Goal: Information Seeking & Learning: Learn about a topic

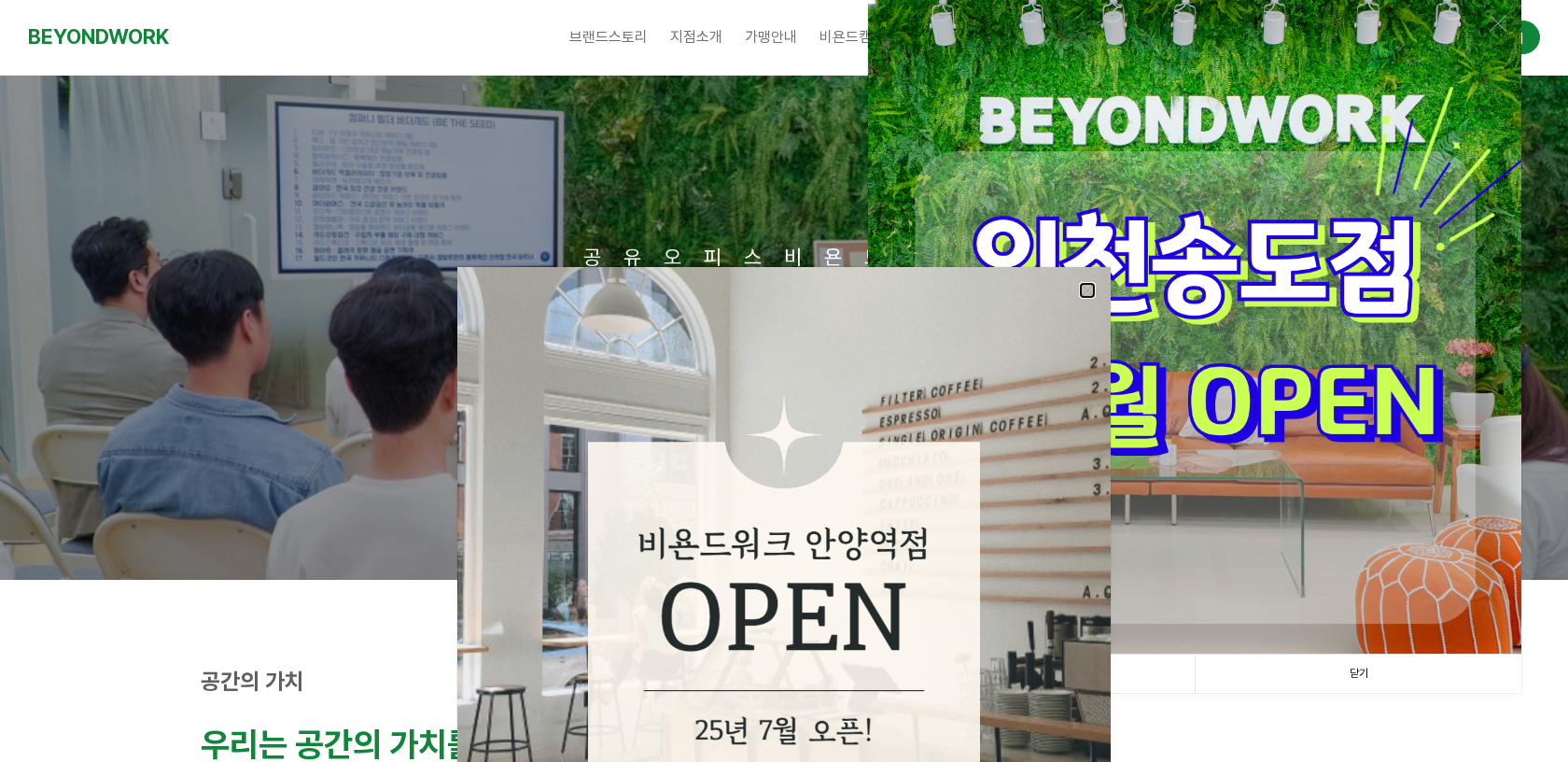
click at [1091, 293] on link at bounding box center [1087, 291] width 17 height 17
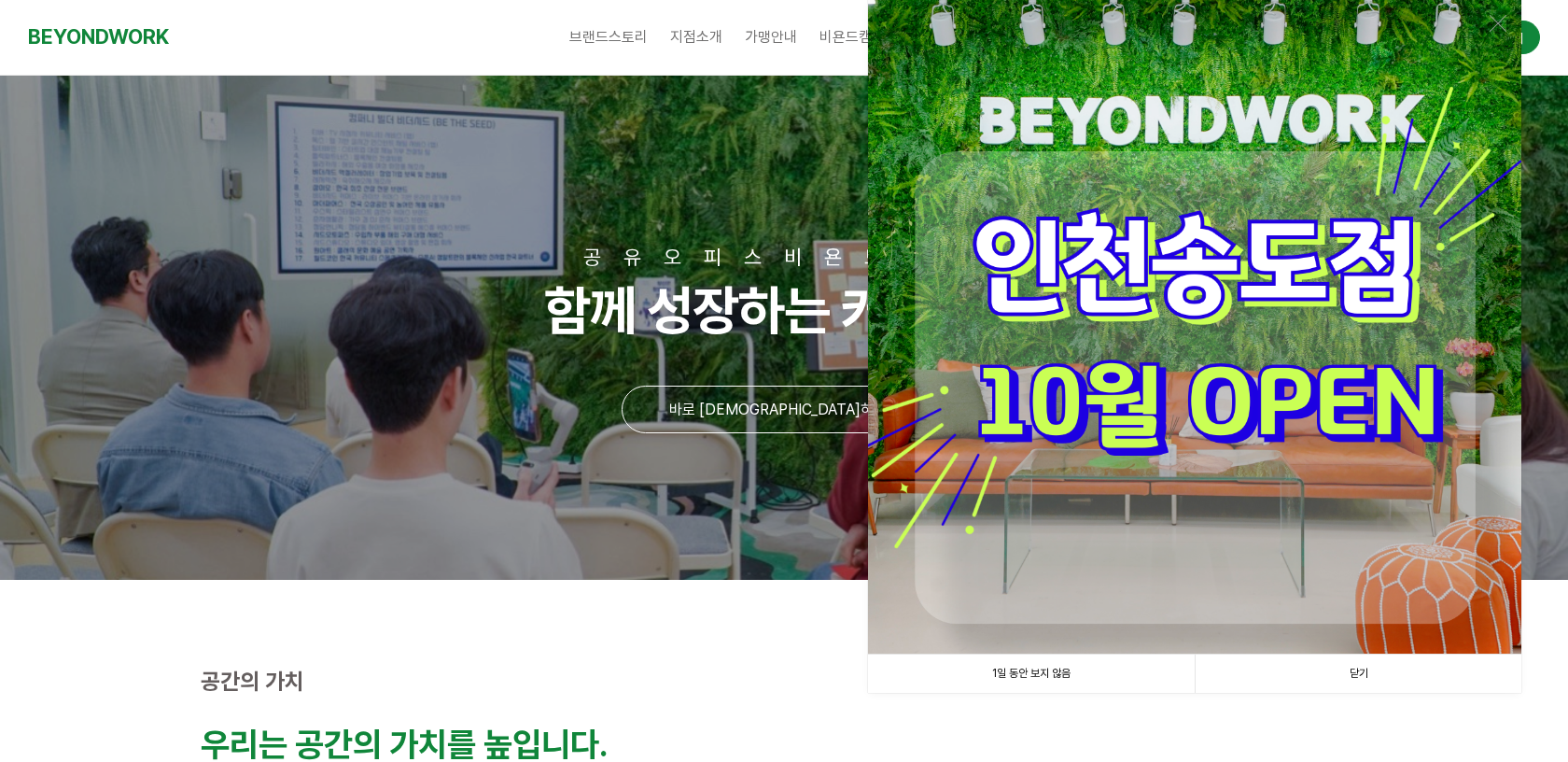
click at [1011, 674] on link "1일 동안 보지 않음" at bounding box center [1031, 673] width 327 height 38
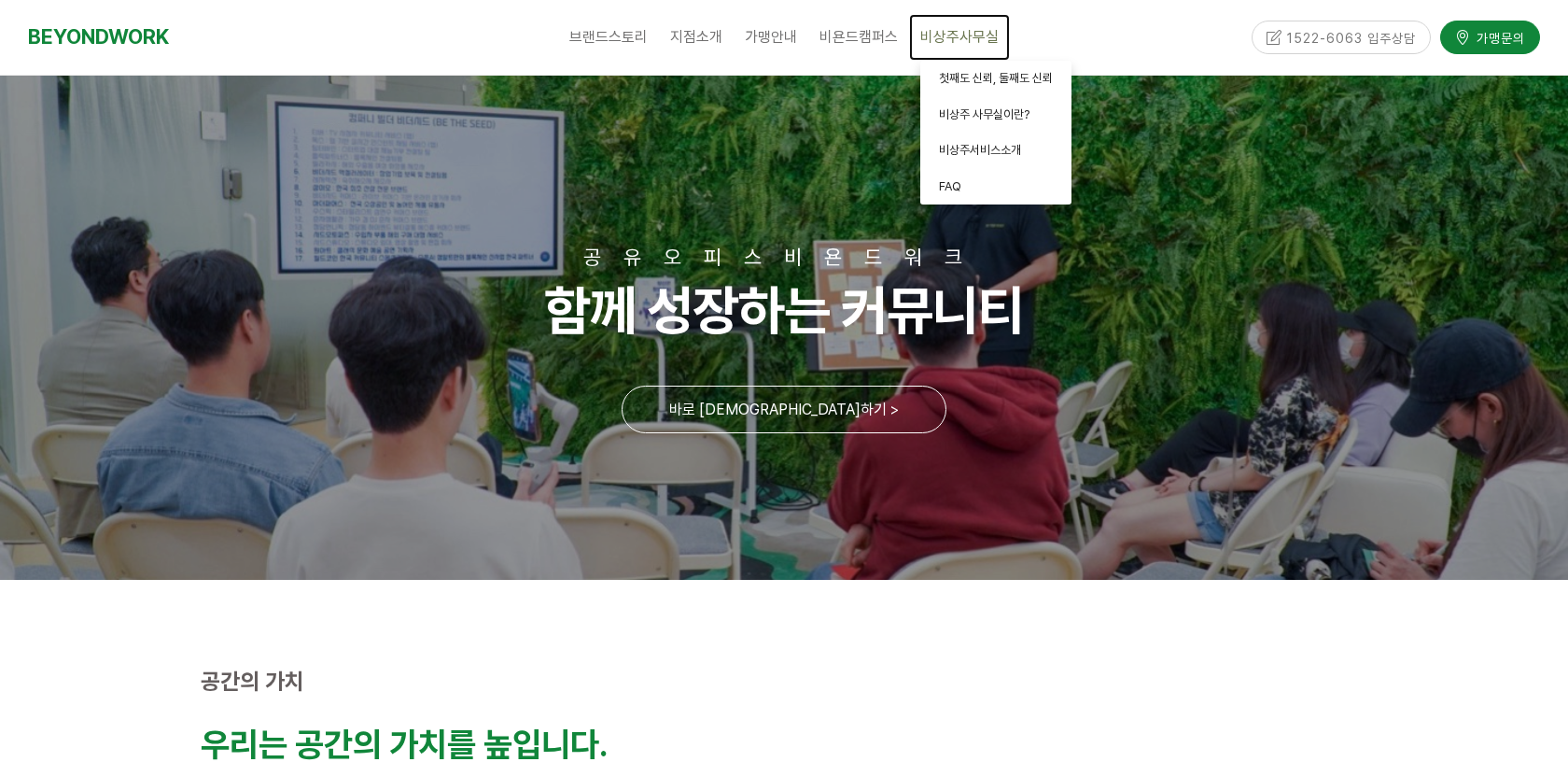
click at [965, 38] on span "비상주사무실" at bounding box center [960, 37] width 79 height 18
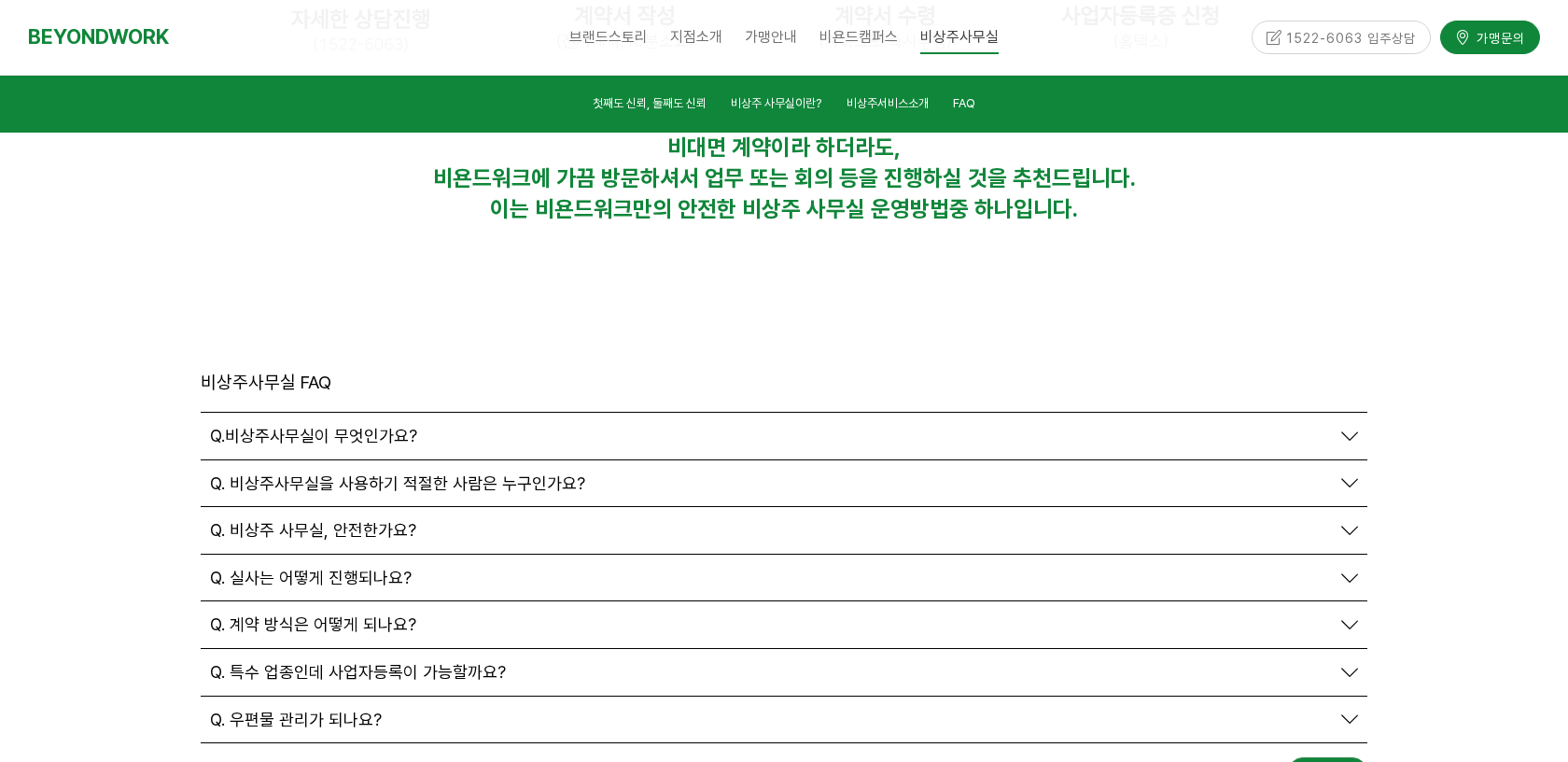
scroll to position [6373, 0]
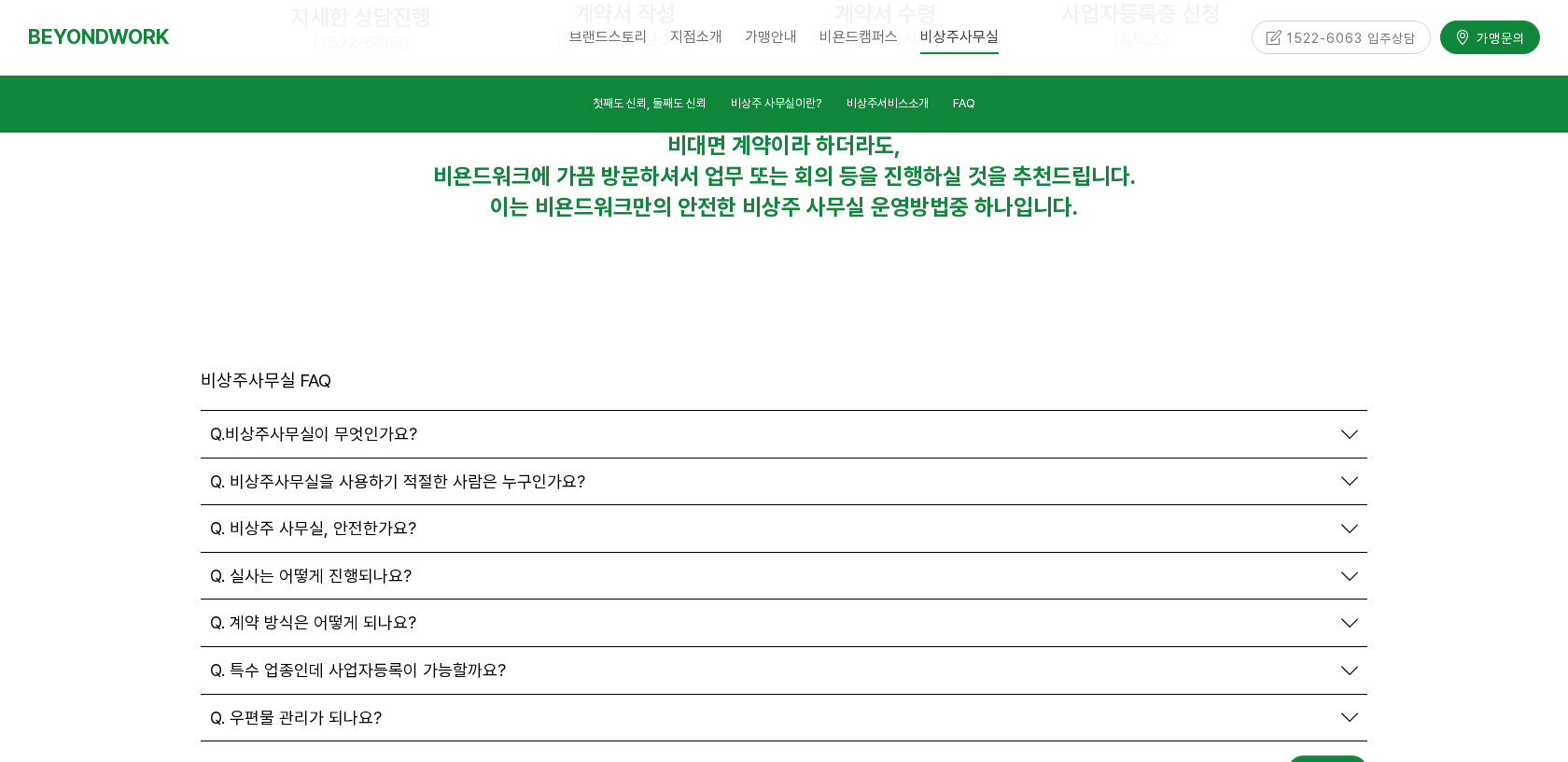
click at [316, 695] on div "Q. 우편물 관리가 되나요?" at bounding box center [784, 718] width 1167 height 47
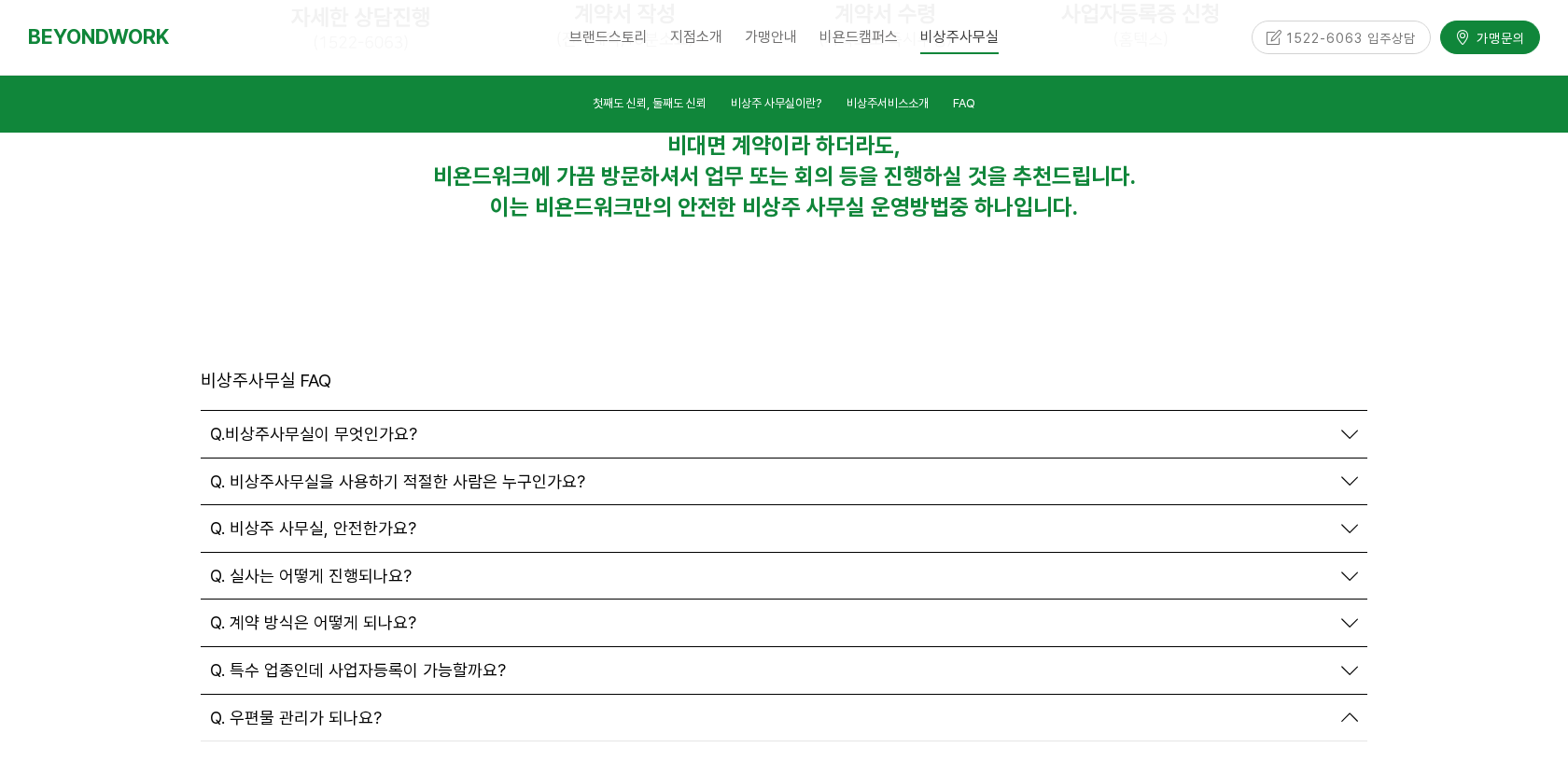
click at [321, 708] on span "Q. 우편물 관리가 되나요?" at bounding box center [295, 718] width 172 height 21
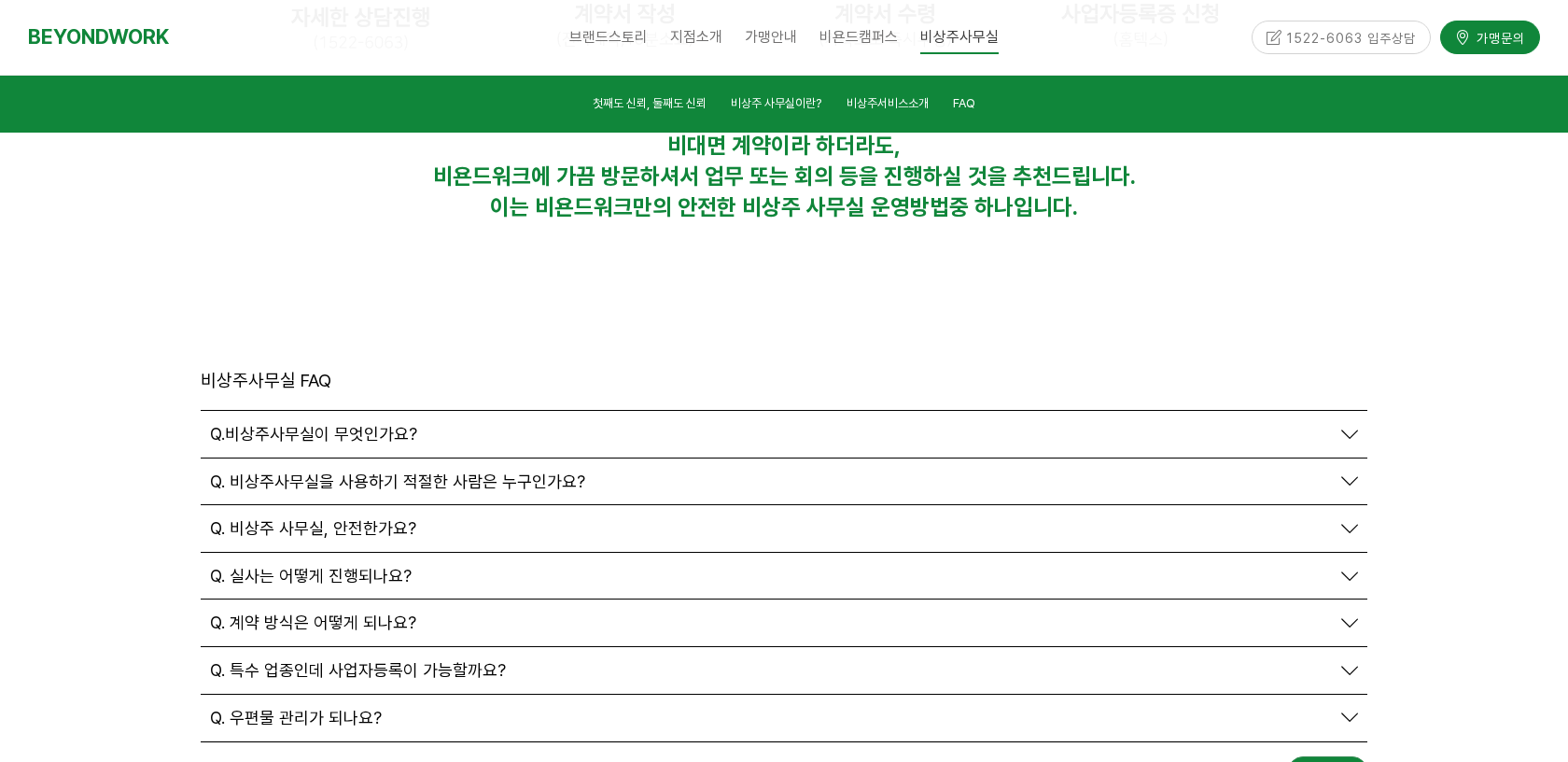
click at [321, 708] on span "Q. 우편물 관리가 되나요?" at bounding box center [295, 718] width 172 height 21
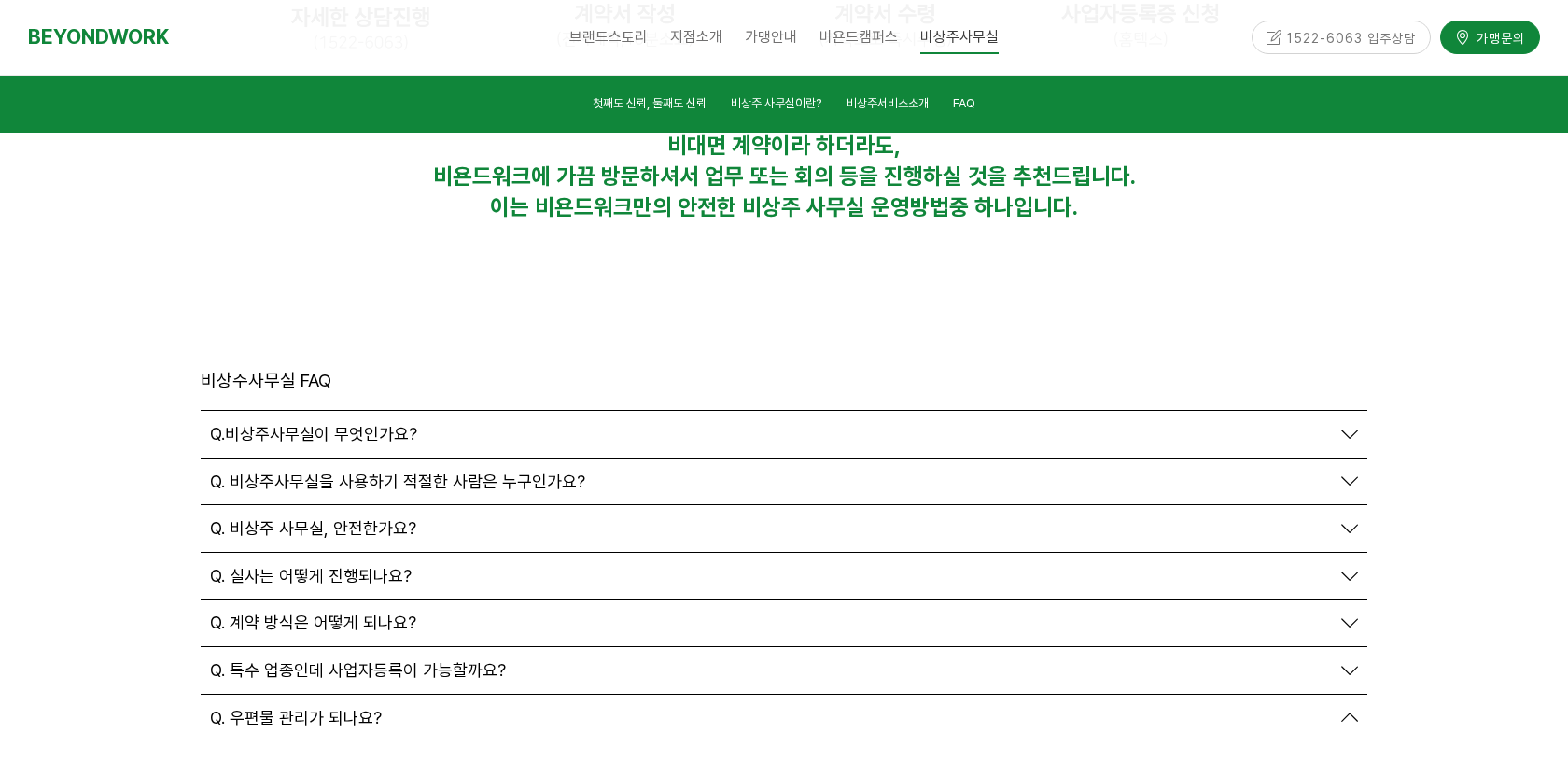
click at [313, 660] on span "Q. 특수 업종인데 사업자등록이 가능할까요?" at bounding box center [358, 670] width 296 height 21
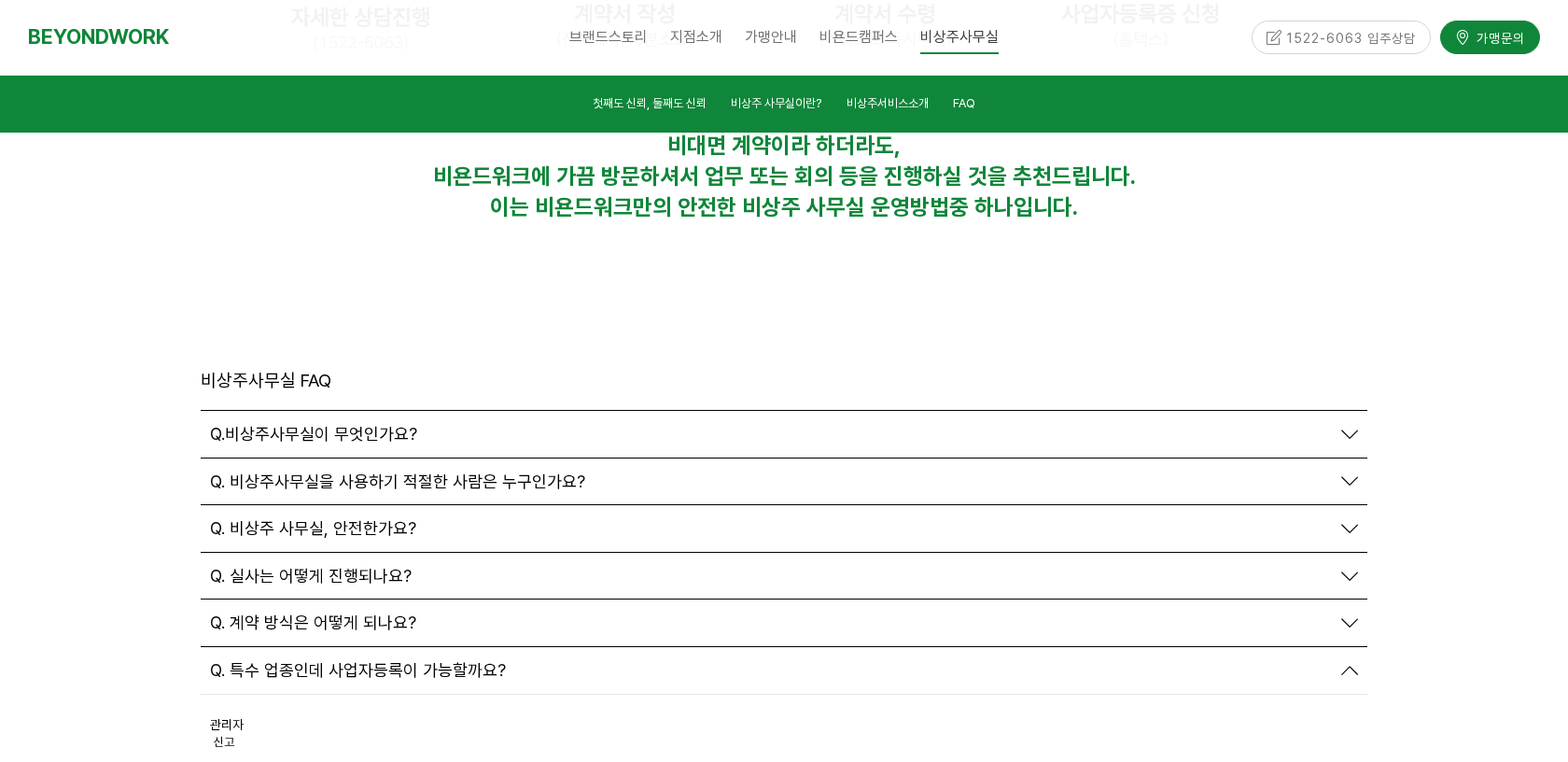
click at [323, 612] on span "Q. 계약 방식은 어떻게 되나요?" at bounding box center [313, 622] width 206 height 21
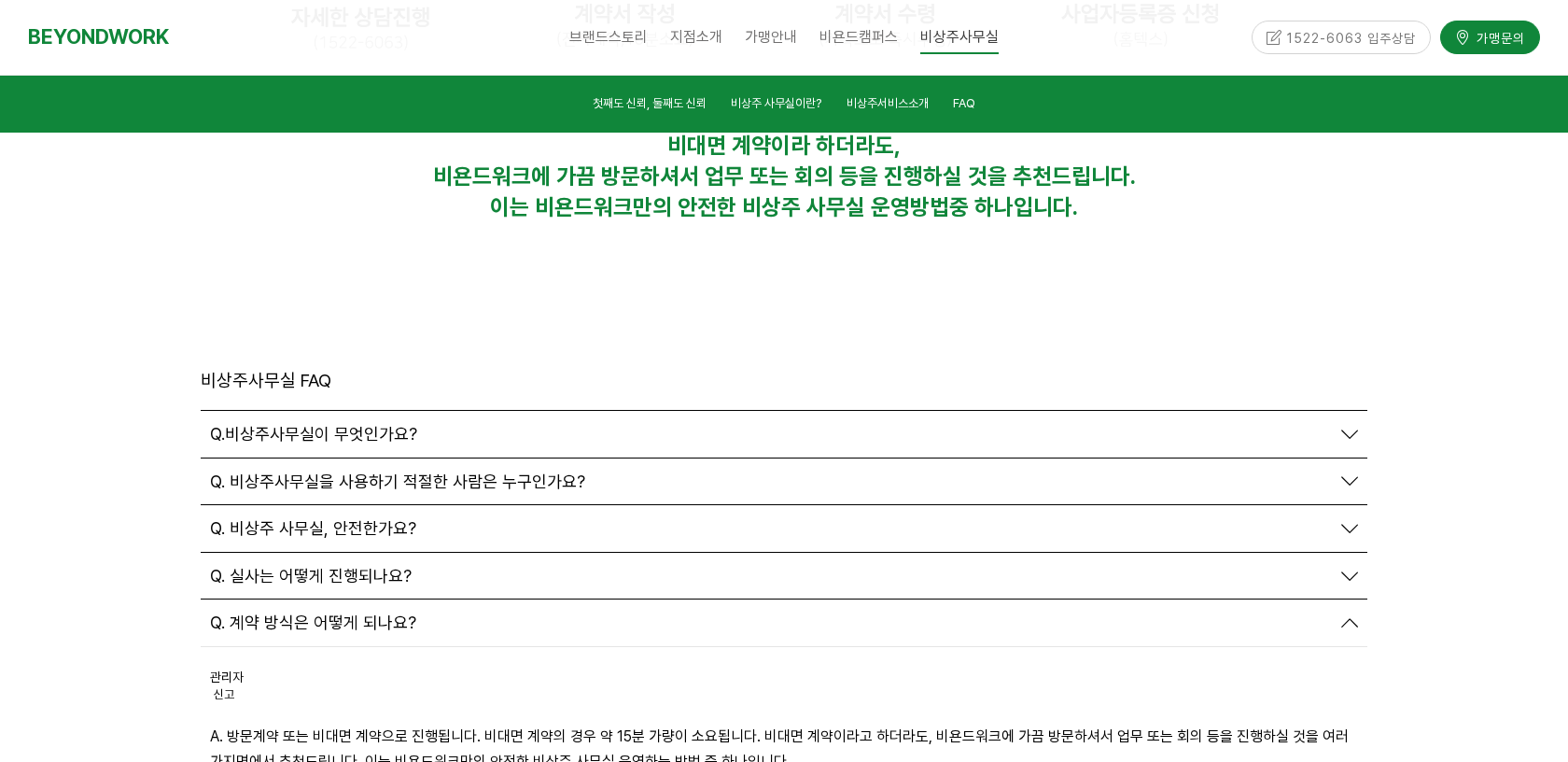
click at [322, 565] on span "Q. 실사는 어떻게 진행되나요?" at bounding box center [310, 575] width 202 height 21
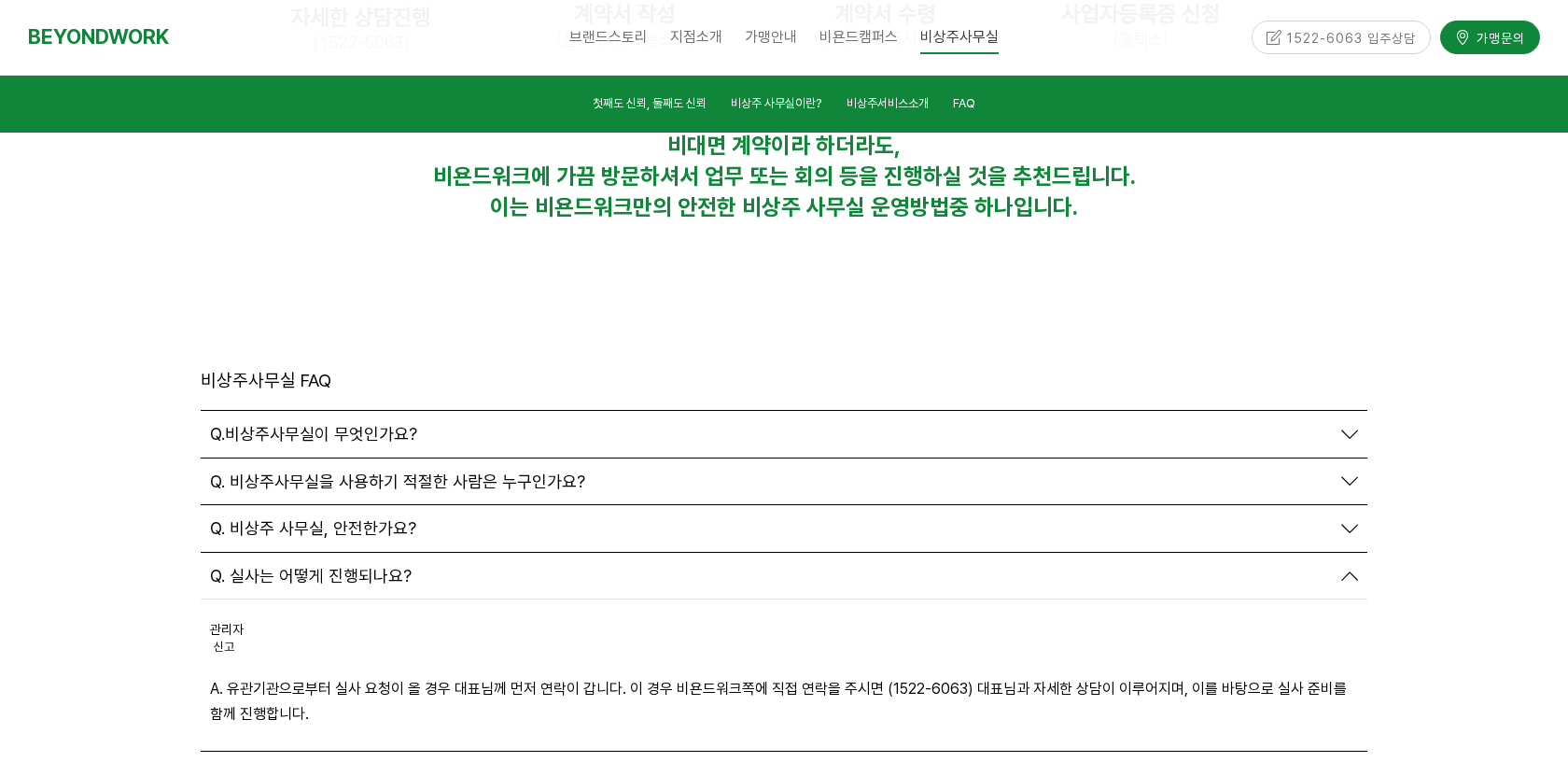
click at [310, 518] on span "Q. 비상주 사무실, 안전한가요?" at bounding box center [313, 529] width 206 height 21
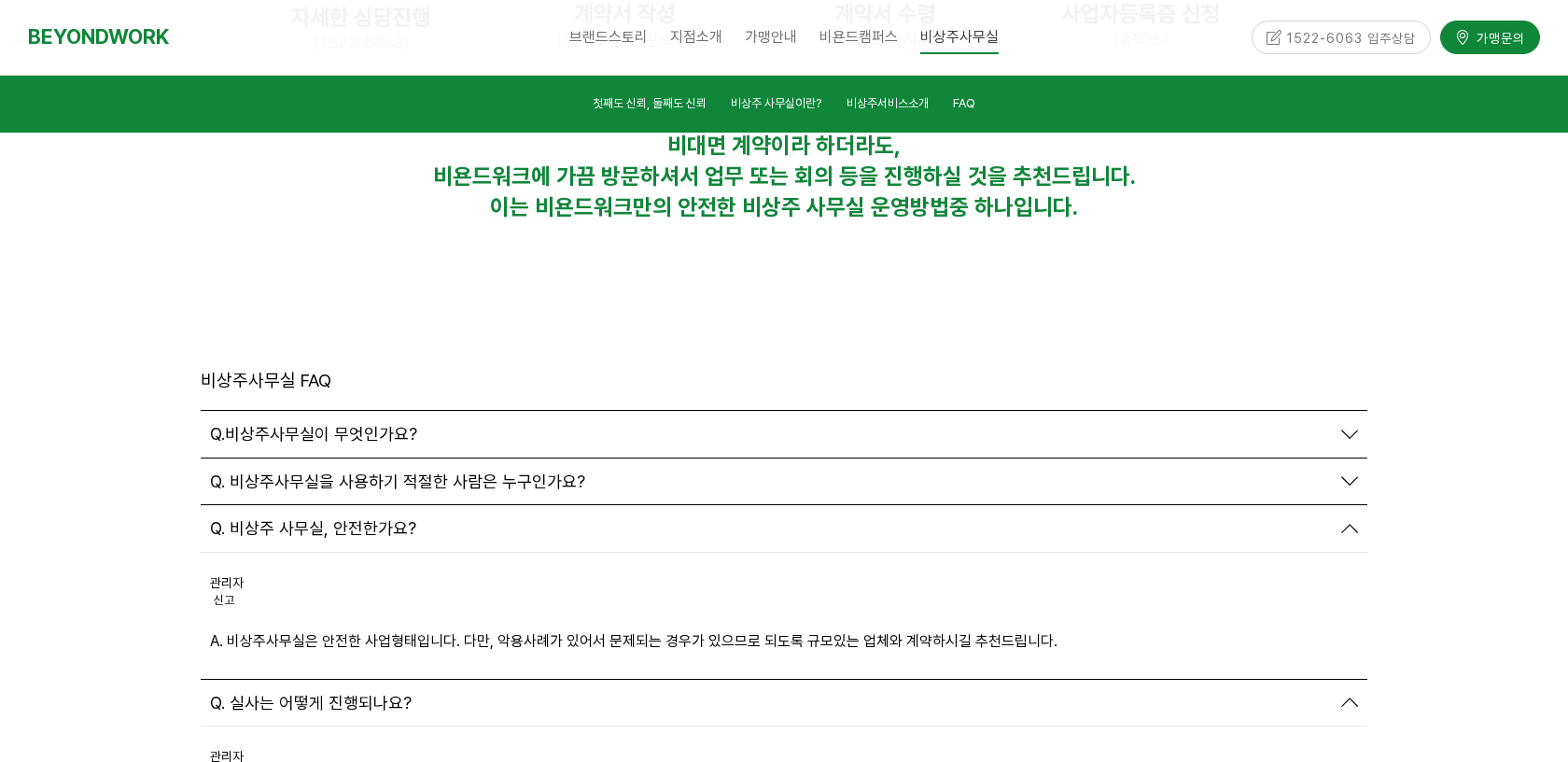
click at [330, 471] on span "Q. 비상주사무실을 사용하기 적절한 사람은 누구인가요?" at bounding box center [397, 482] width 375 height 21
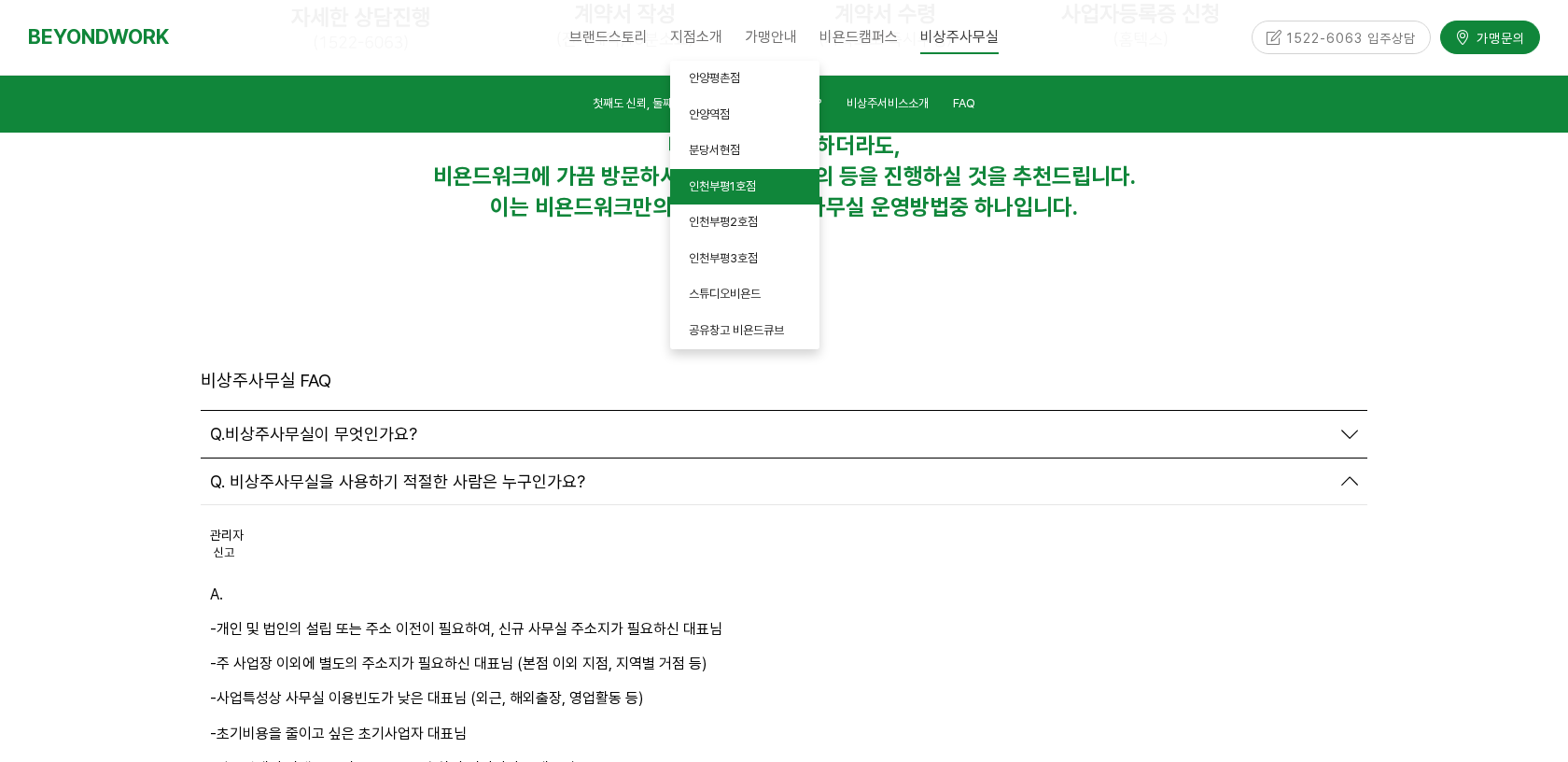
click at [719, 198] on link "인천부평1호점" at bounding box center [744, 187] width 149 height 37
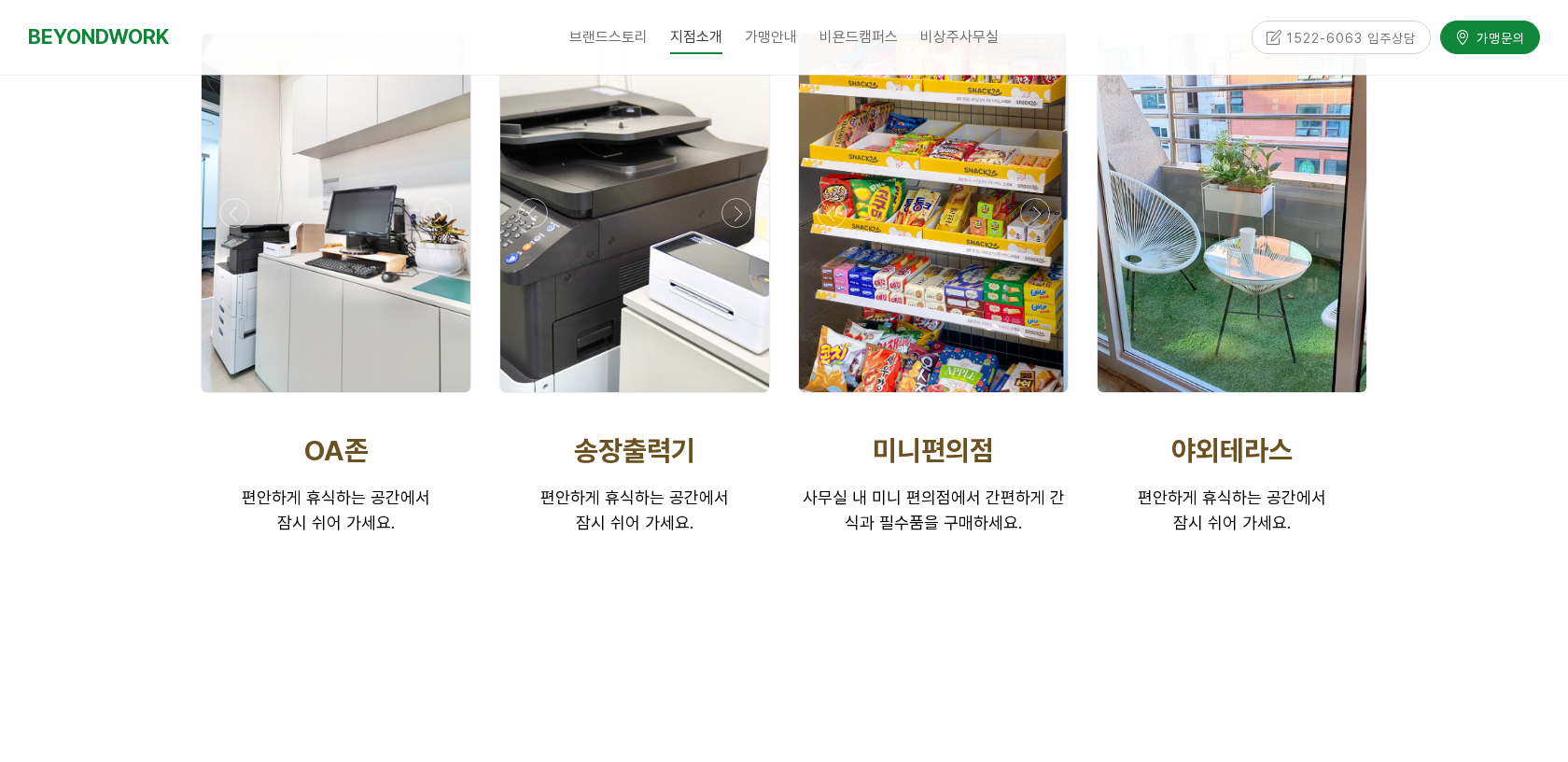
scroll to position [3800, 0]
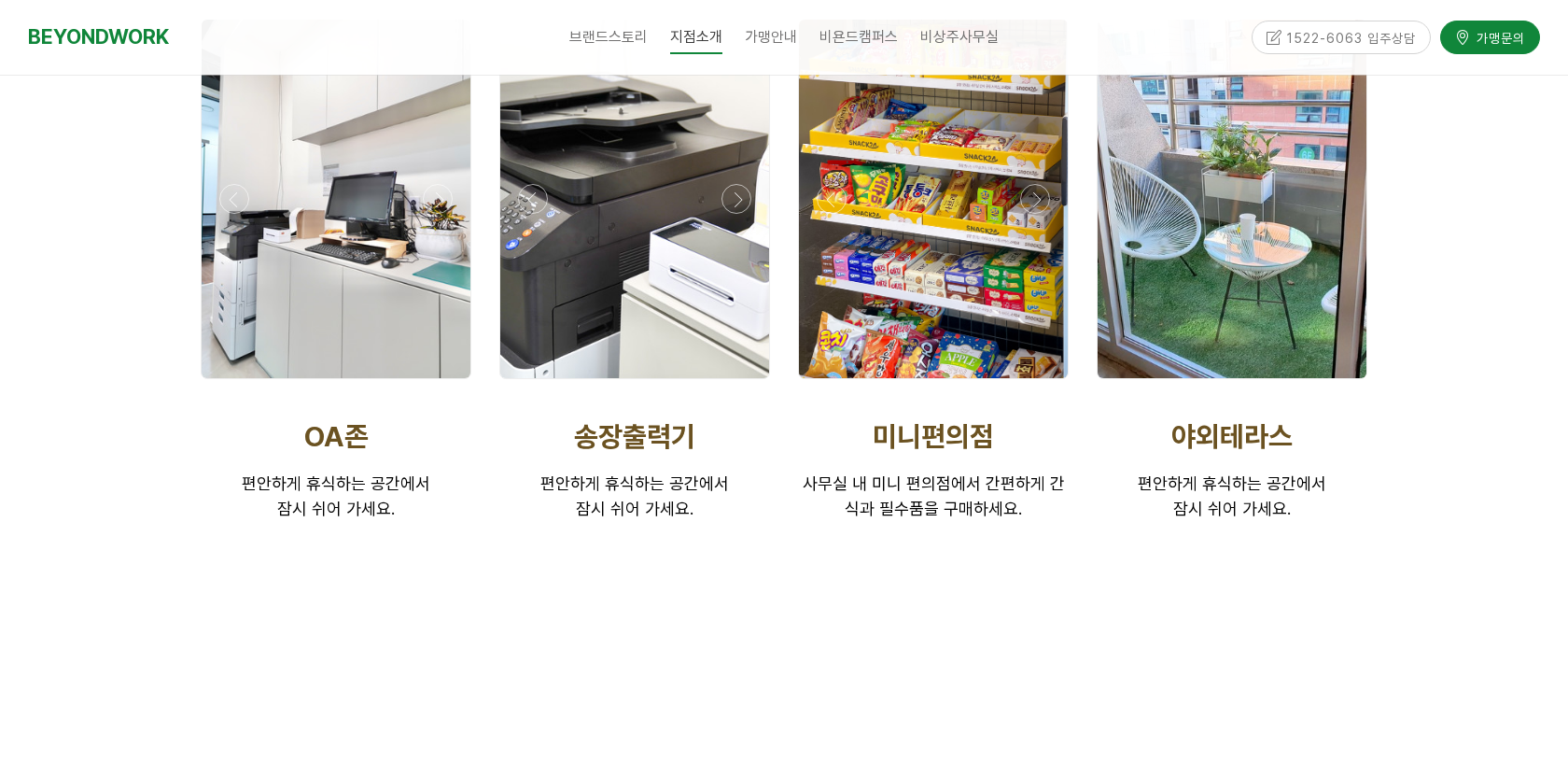
click at [737, 339] on div at bounding box center [635, 199] width 269 height 358
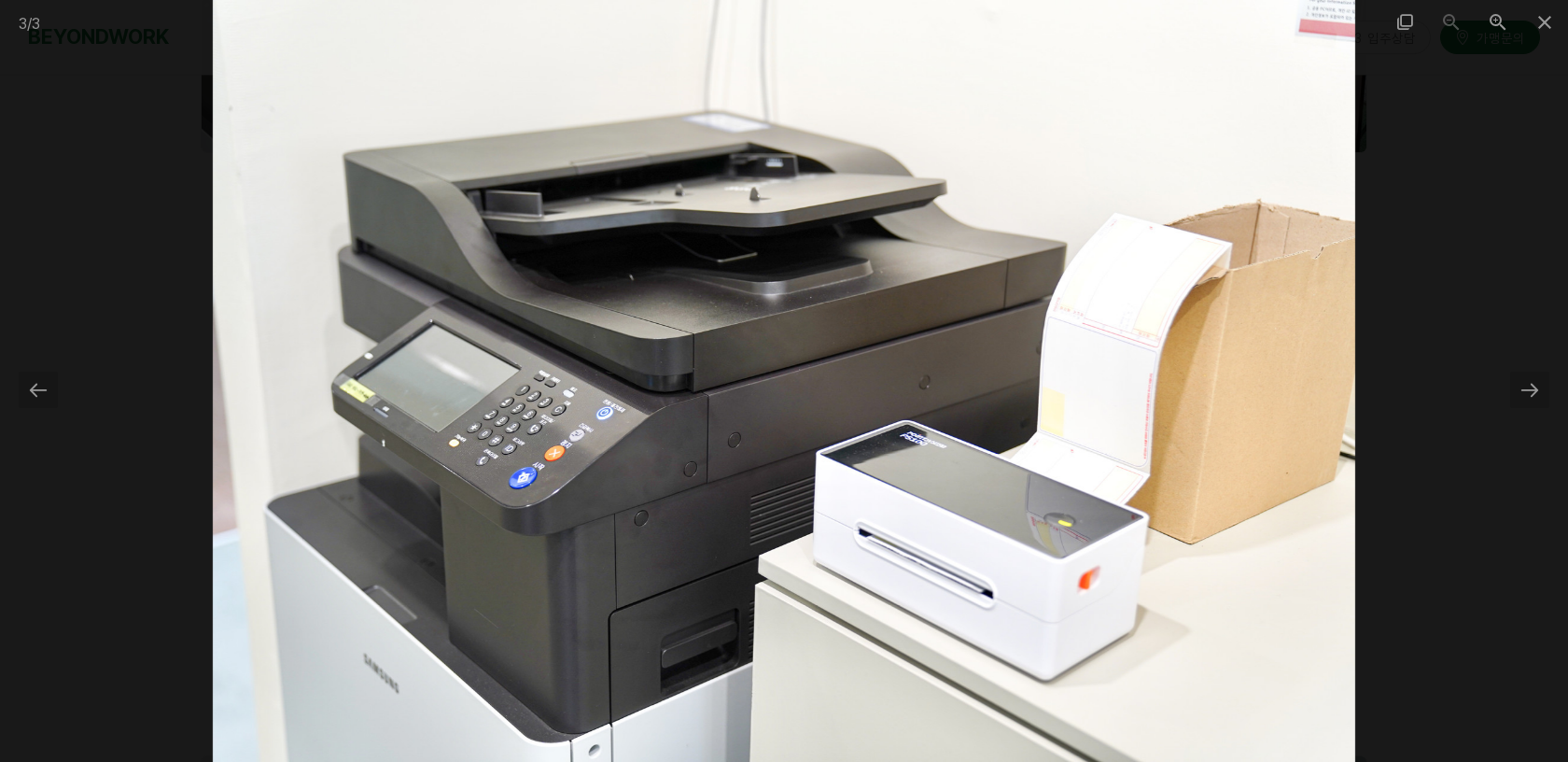
scroll to position [4027, 0]
click at [1536, 25] on span at bounding box center [1545, 22] width 47 height 44
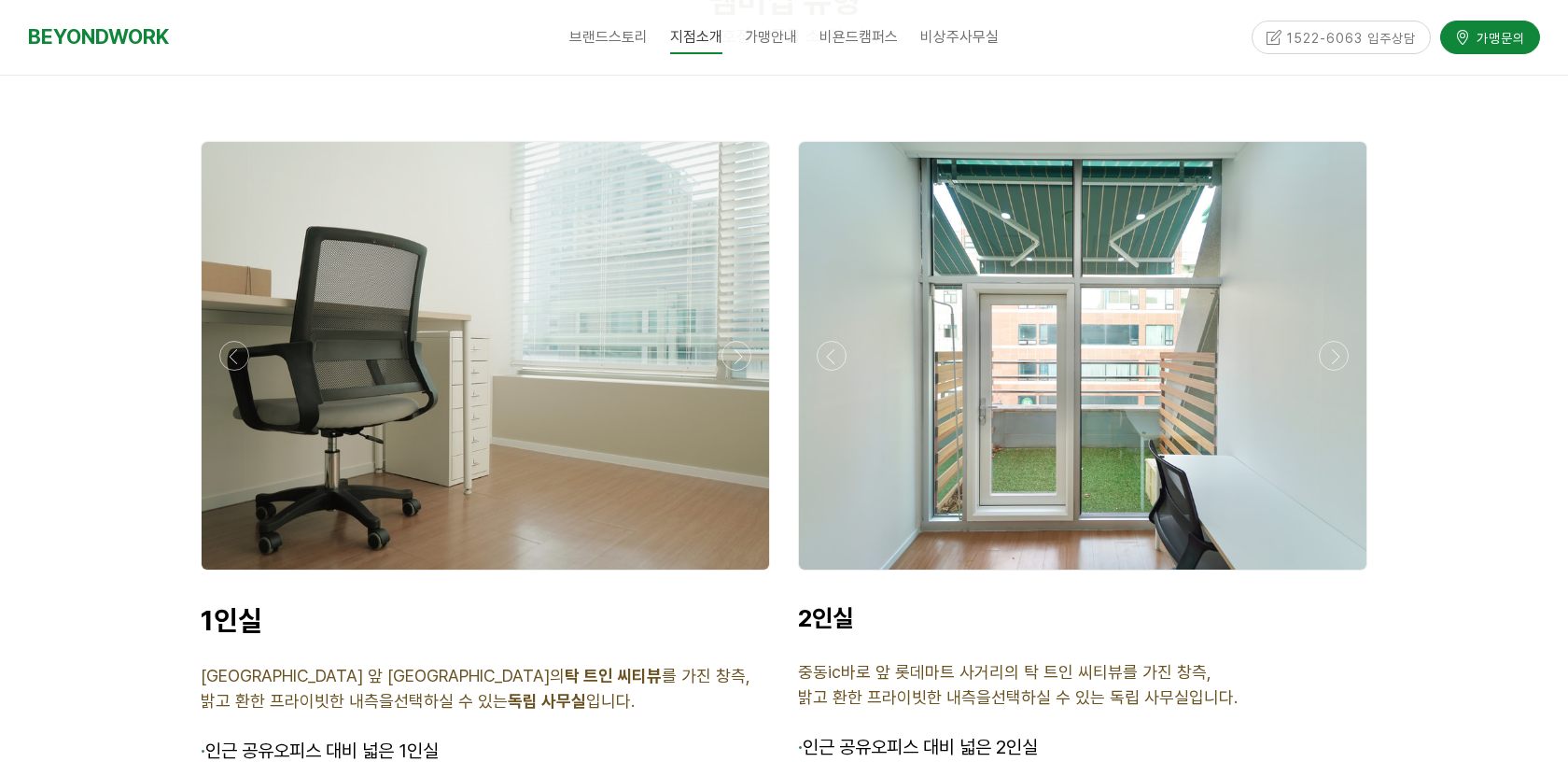
scroll to position [4640, 0]
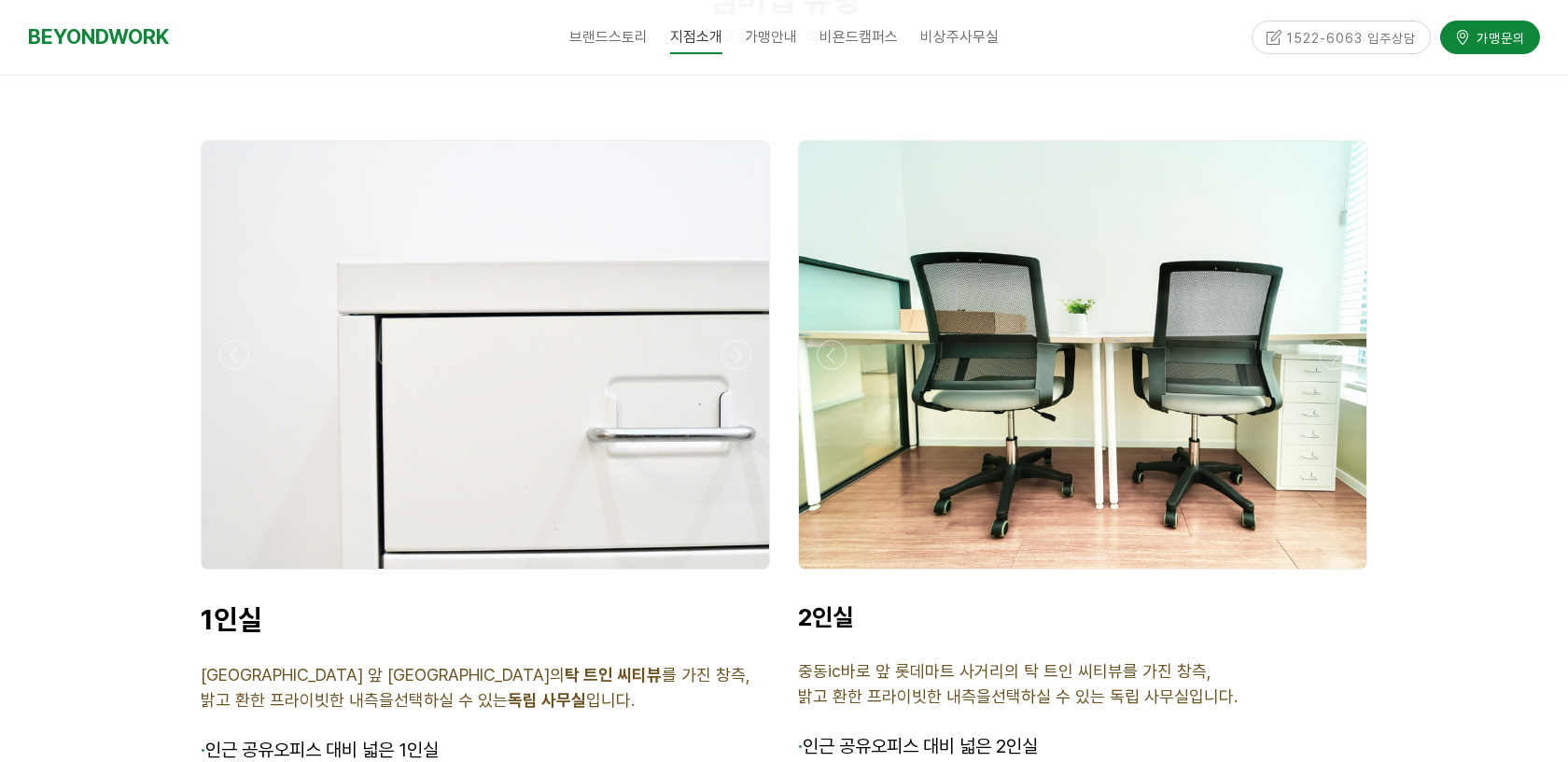
click at [842, 574] on div at bounding box center [1082, 574] width 578 height 0
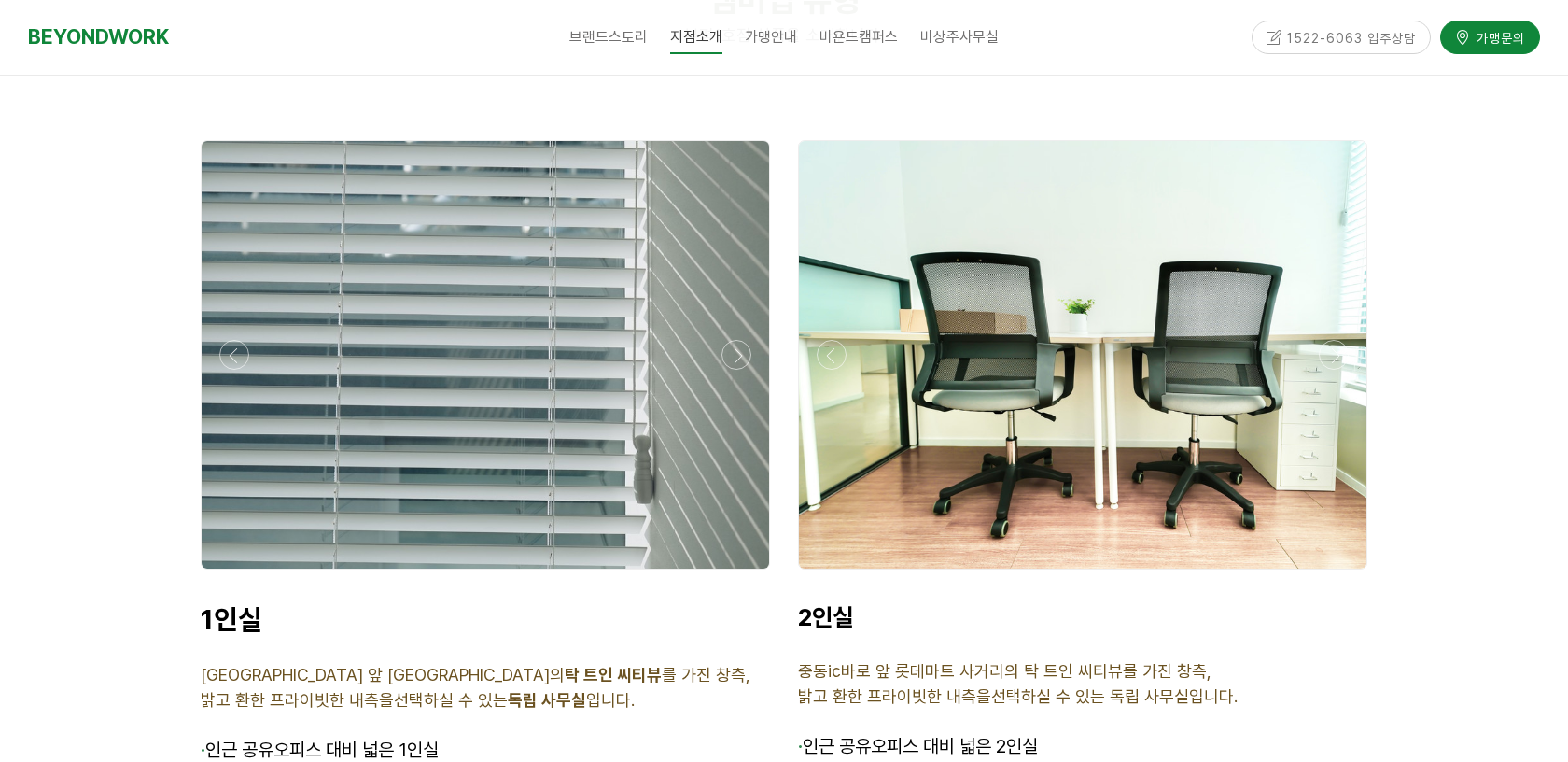
click at [833, 574] on div at bounding box center [1082, 574] width 578 height 0
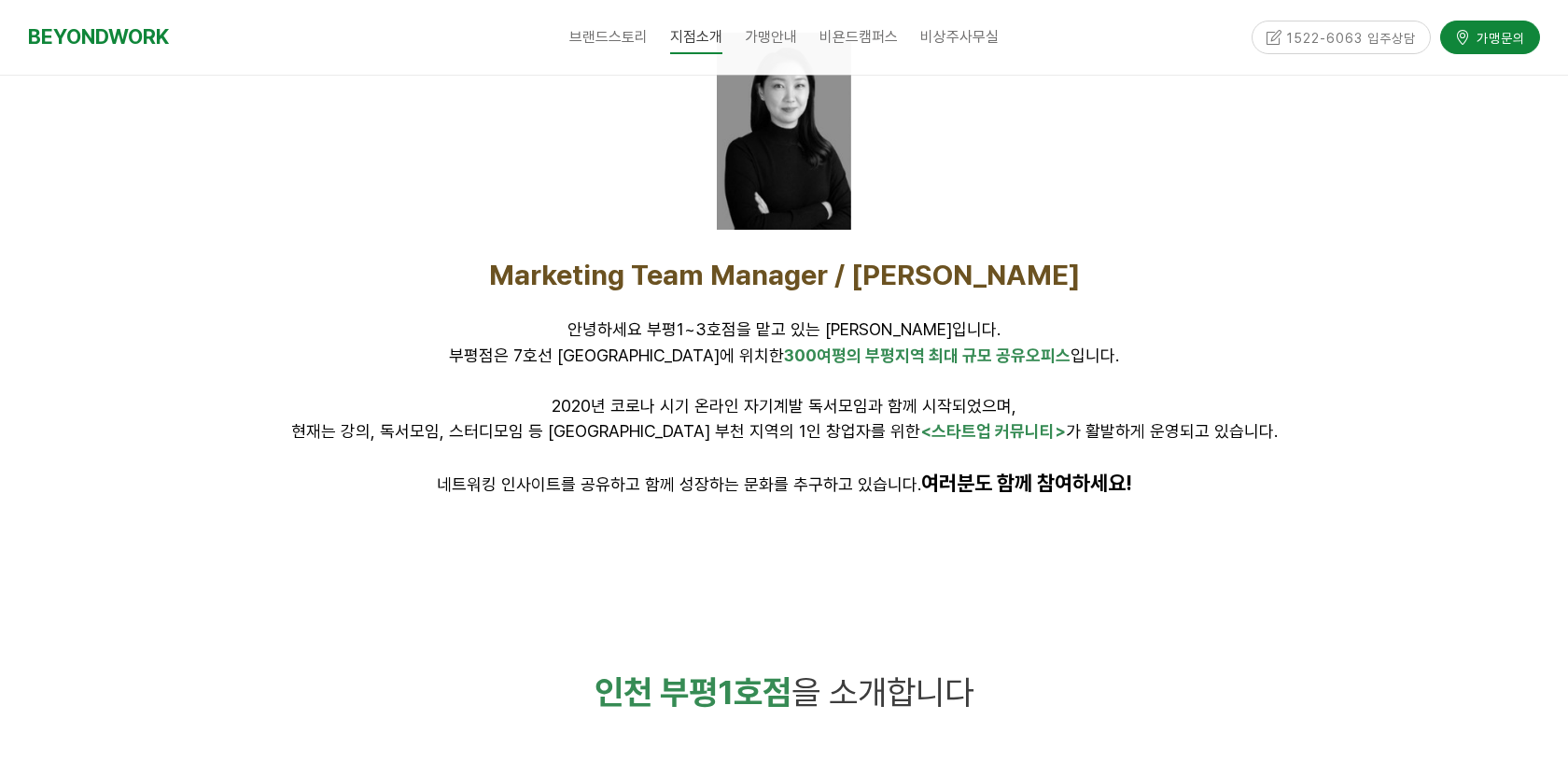
scroll to position [0, 0]
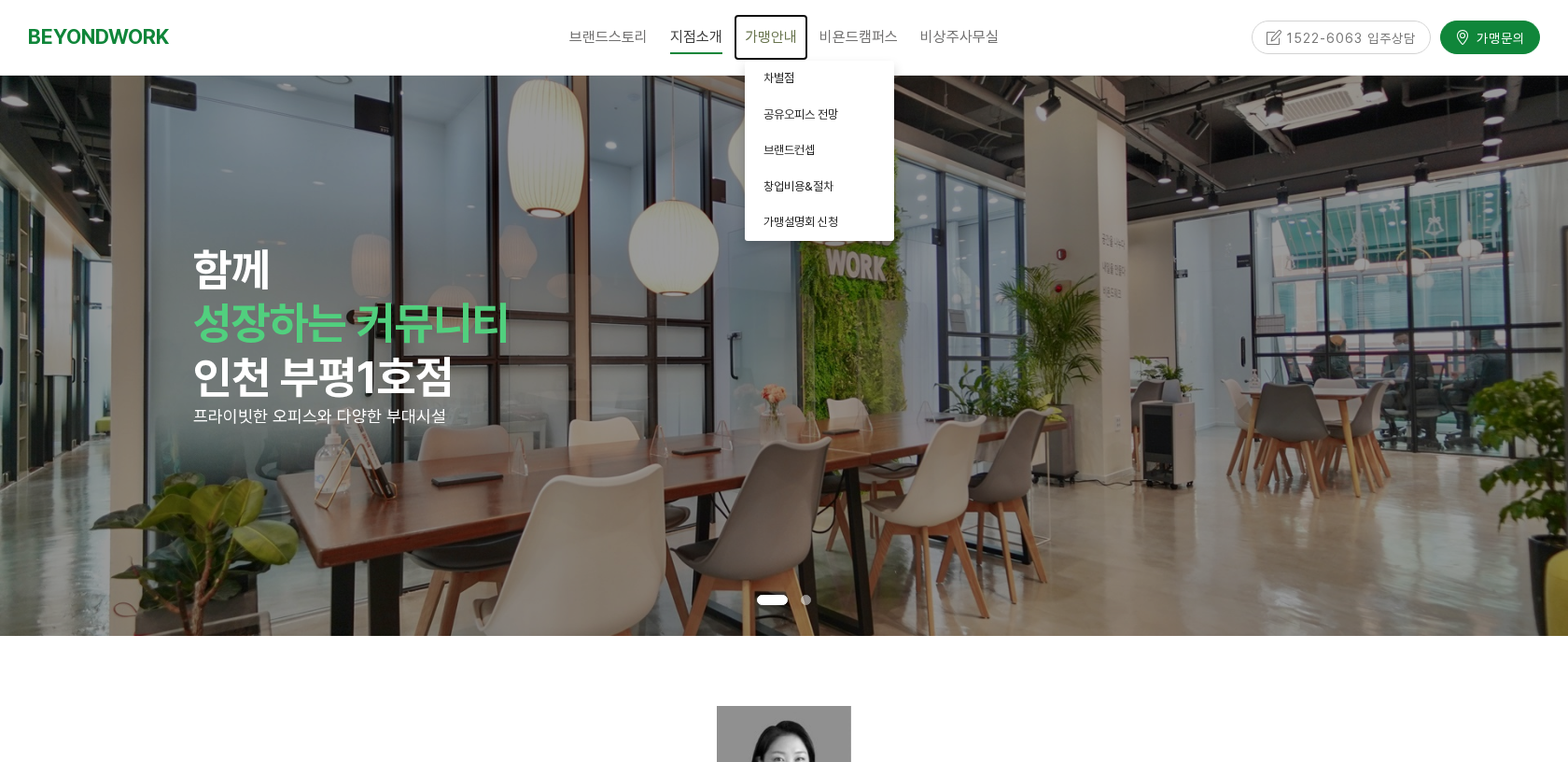
click at [760, 46] on link "가맹안내" at bounding box center [771, 37] width 75 height 47
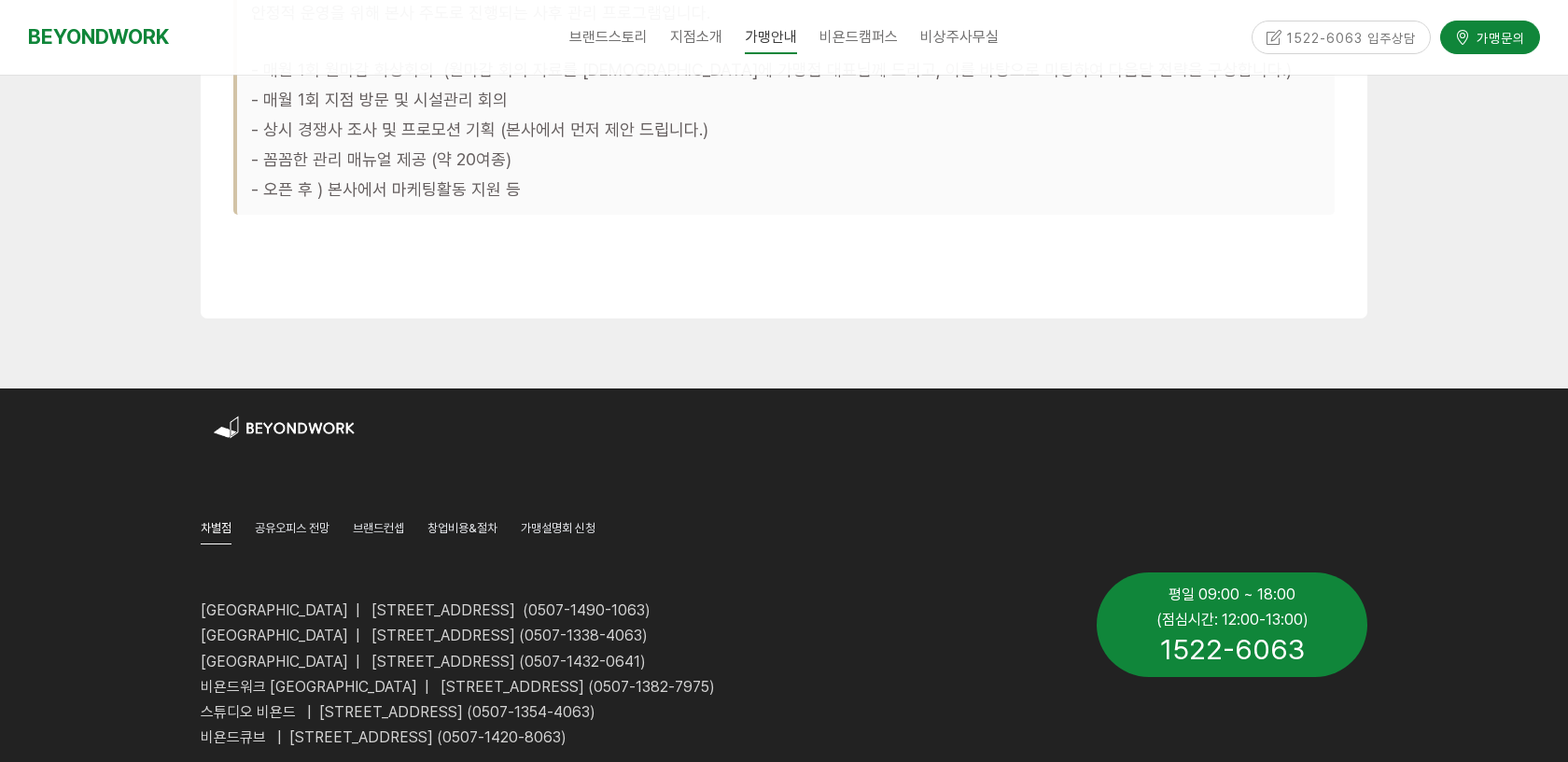
scroll to position [6078, 0]
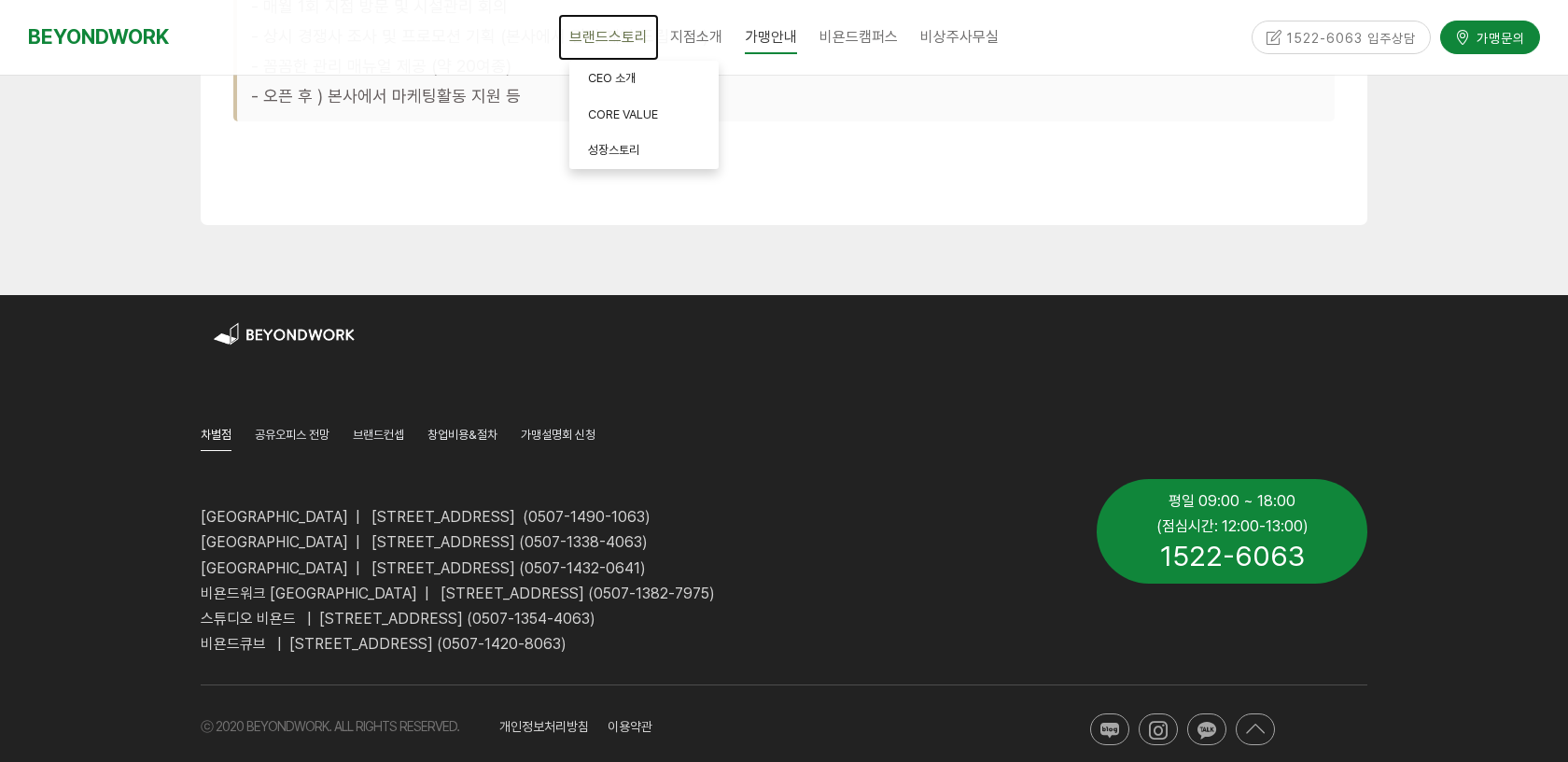
click at [613, 37] on span "브랜드스토리" at bounding box center [608, 37] width 79 height 18
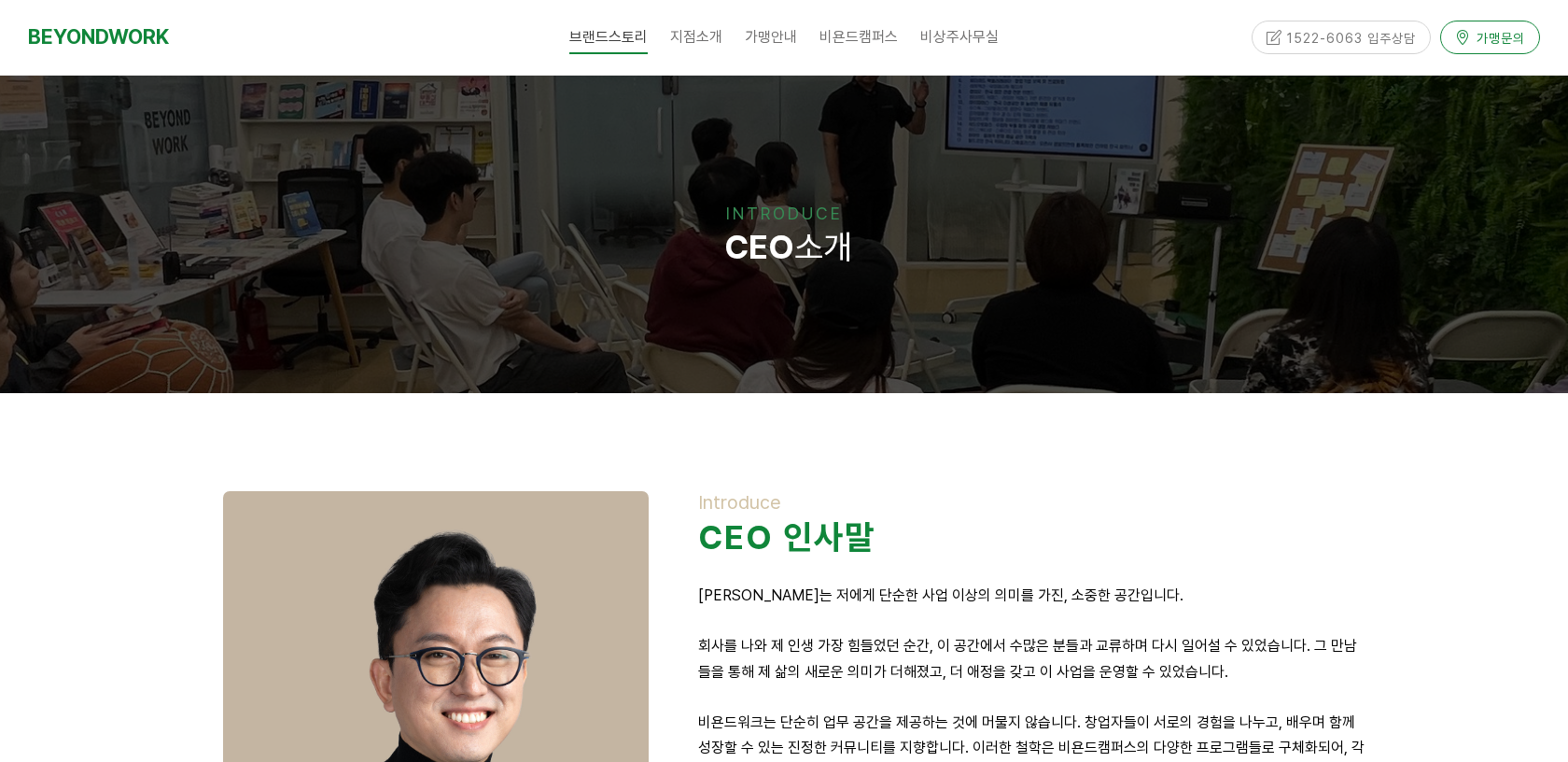
click at [1477, 19] on div "1522-6063 입주상담 가맹문의" at bounding box center [1386, 37] width 306 height 75
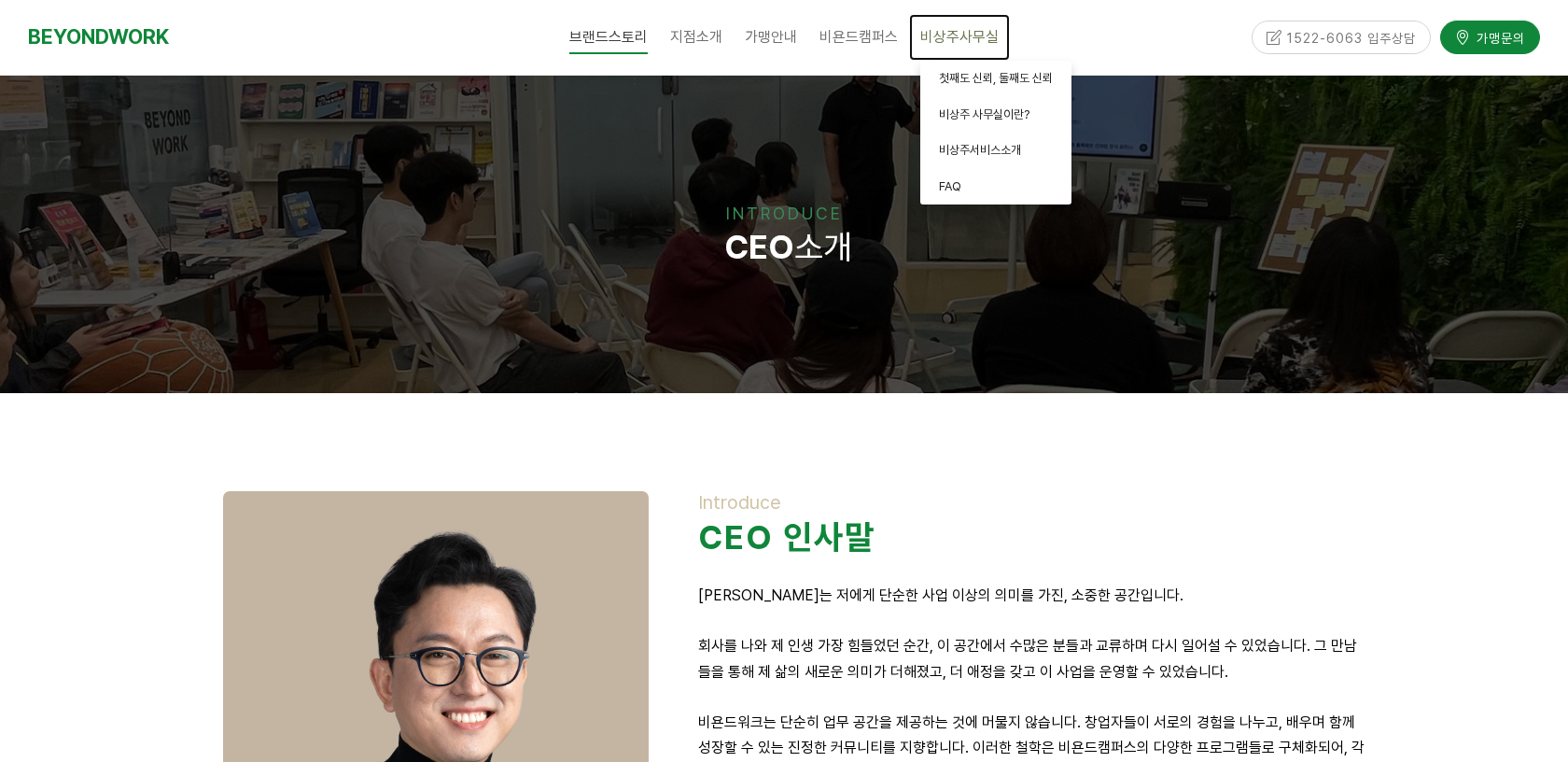
click at [956, 30] on span "비상주사무실" at bounding box center [960, 37] width 79 height 18
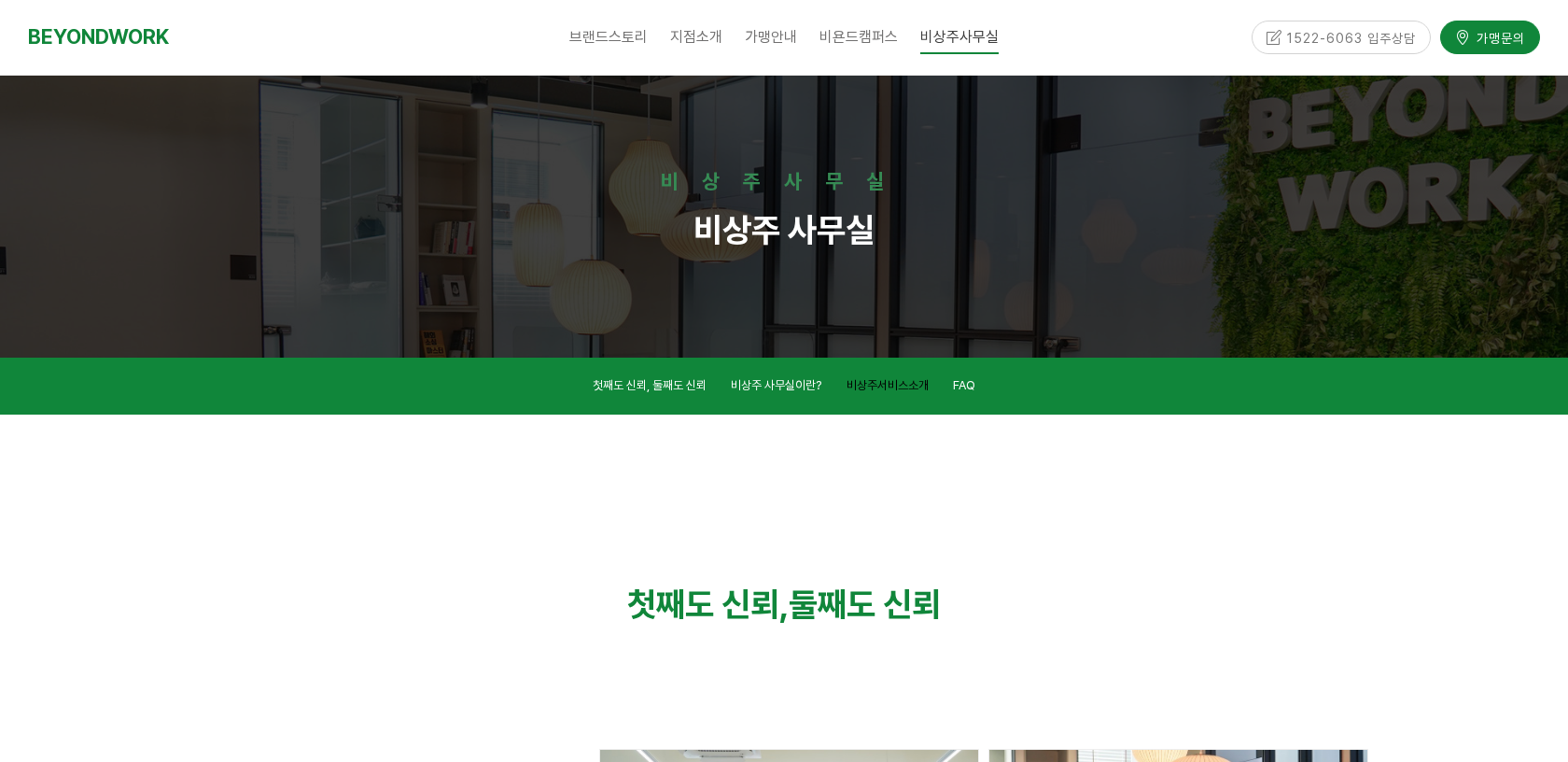
click at [898, 378] on span "비상주서비스소개" at bounding box center [888, 384] width 82 height 14
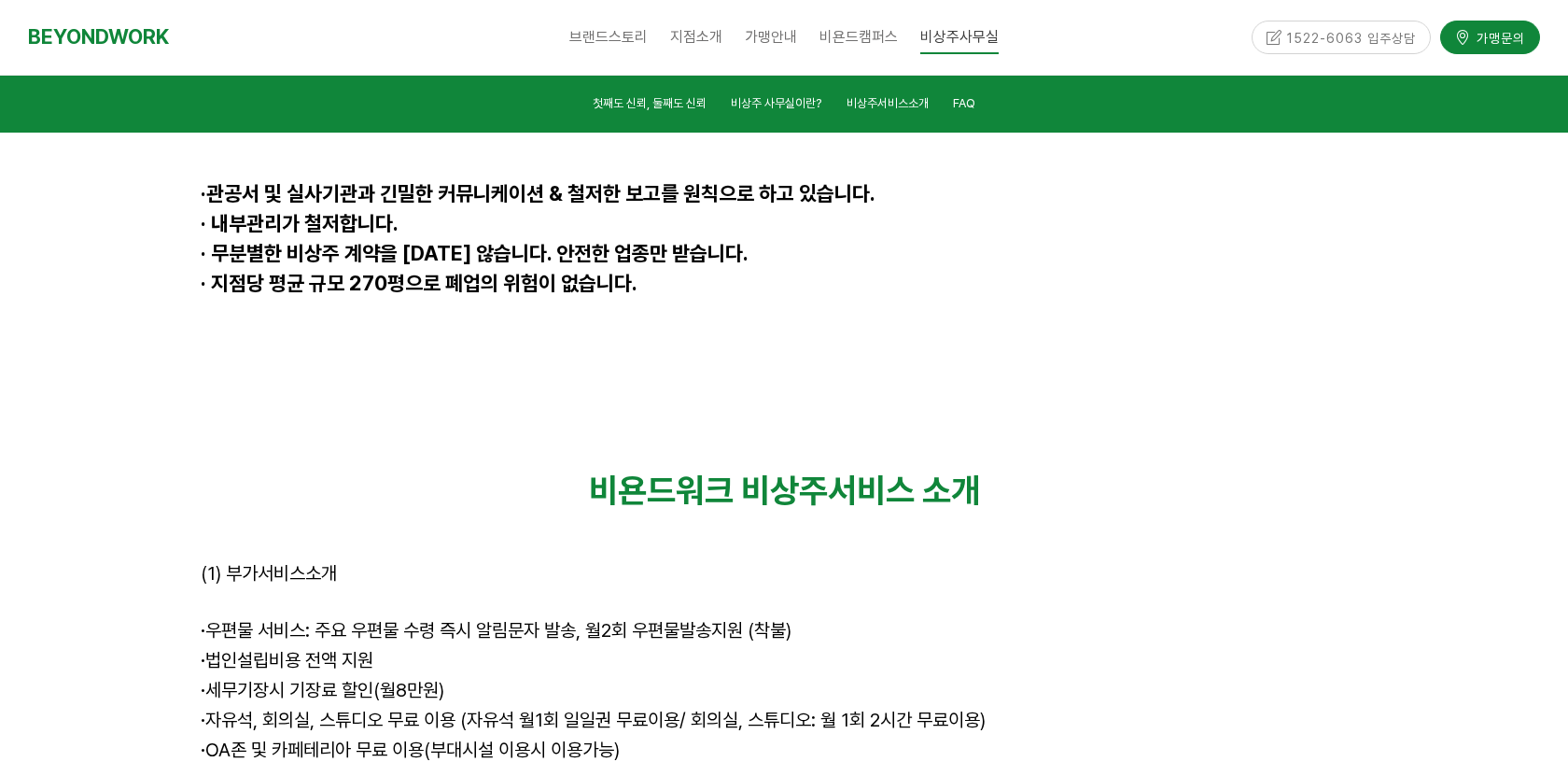
scroll to position [5056, 0]
drag, startPoint x: 738, startPoint y: 277, endPoint x: 1165, endPoint y: 279, distance: 427.0
click at [1165, 471] on p "비욘드워크 비상주서비스 소개" at bounding box center [784, 491] width 1167 height 40
drag, startPoint x: 344, startPoint y: 506, endPoint x: 445, endPoint y: 500, distance: 101.2
click at [447, 710] on span "· 자유석, 회의실, 스튜디오 무료 이용 (자유석 월1회 일일권 무료이용/ 회의실, 스튜디오: 월 1회 2시간 무료이용)" at bounding box center [592, 721] width 784 height 22
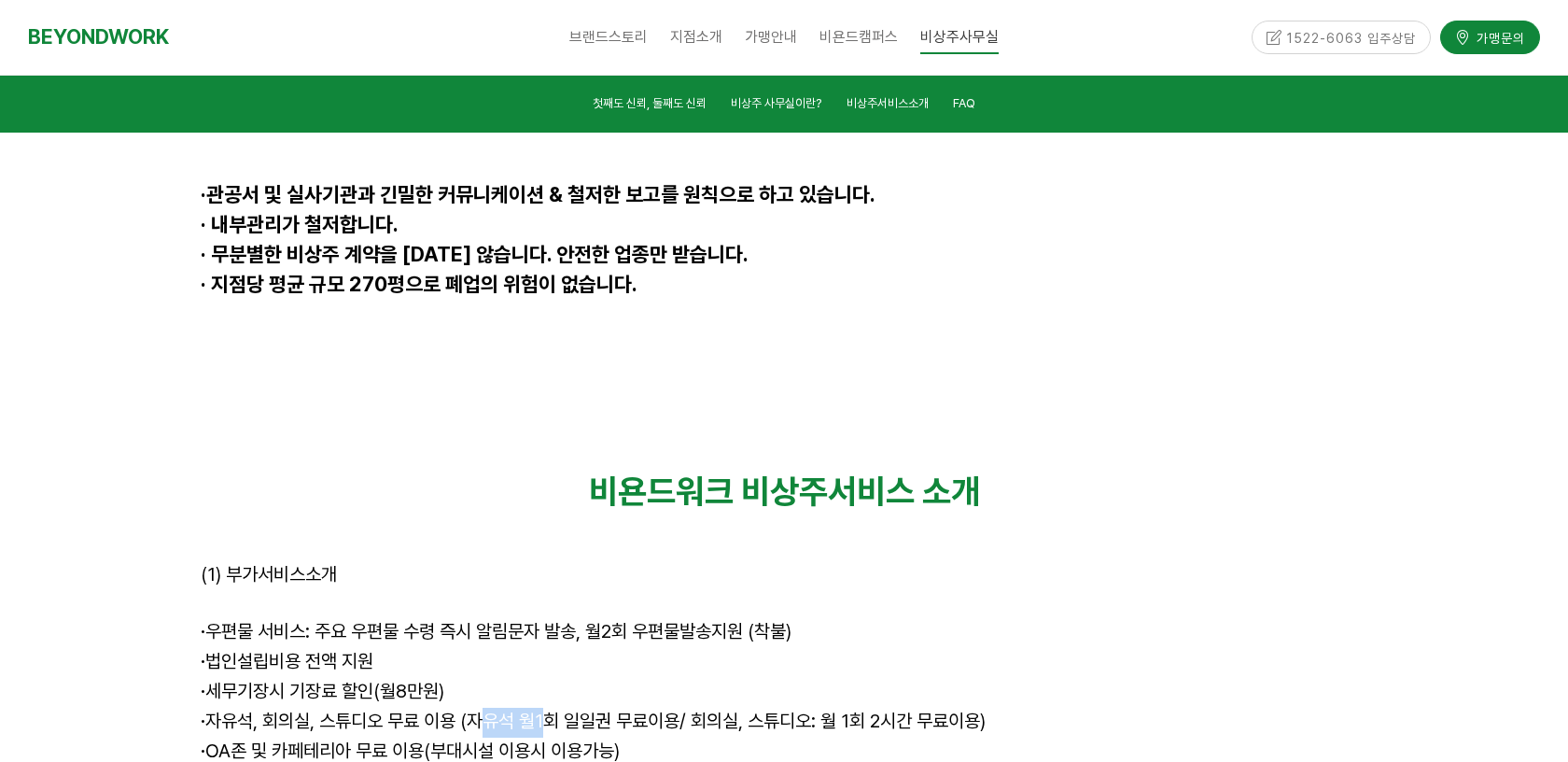
drag, startPoint x: 484, startPoint y: 511, endPoint x: 555, endPoint y: 512, distance: 71.0
click at [555, 710] on span "· 자유석, 회의실, 스튜디오 무료 이용 (자유석 월1회 일일권 무료이용/ 회의실, 스튜디오: 월 1회 2시간 무료이용)" at bounding box center [592, 721] width 784 height 22
drag, startPoint x: 592, startPoint y: 517, endPoint x: 672, endPoint y: 512, distance: 80.2
click at [673, 710] on span "· 자유석, 회의실, 스튜디오 무료 이용 (자유석 월1회 일일권 무료이용/ 회의실, 스튜디오: 월 1회 2시간 무료이용)" at bounding box center [592, 721] width 784 height 22
click at [672, 710] on span "· 자유석, 회의실, 스튜디오 무료 이용 (자유석 월1회 일일권 무료이용/ 회의실, 스튜디오: 월 1회 2시간 무료이용)" at bounding box center [592, 721] width 784 height 22
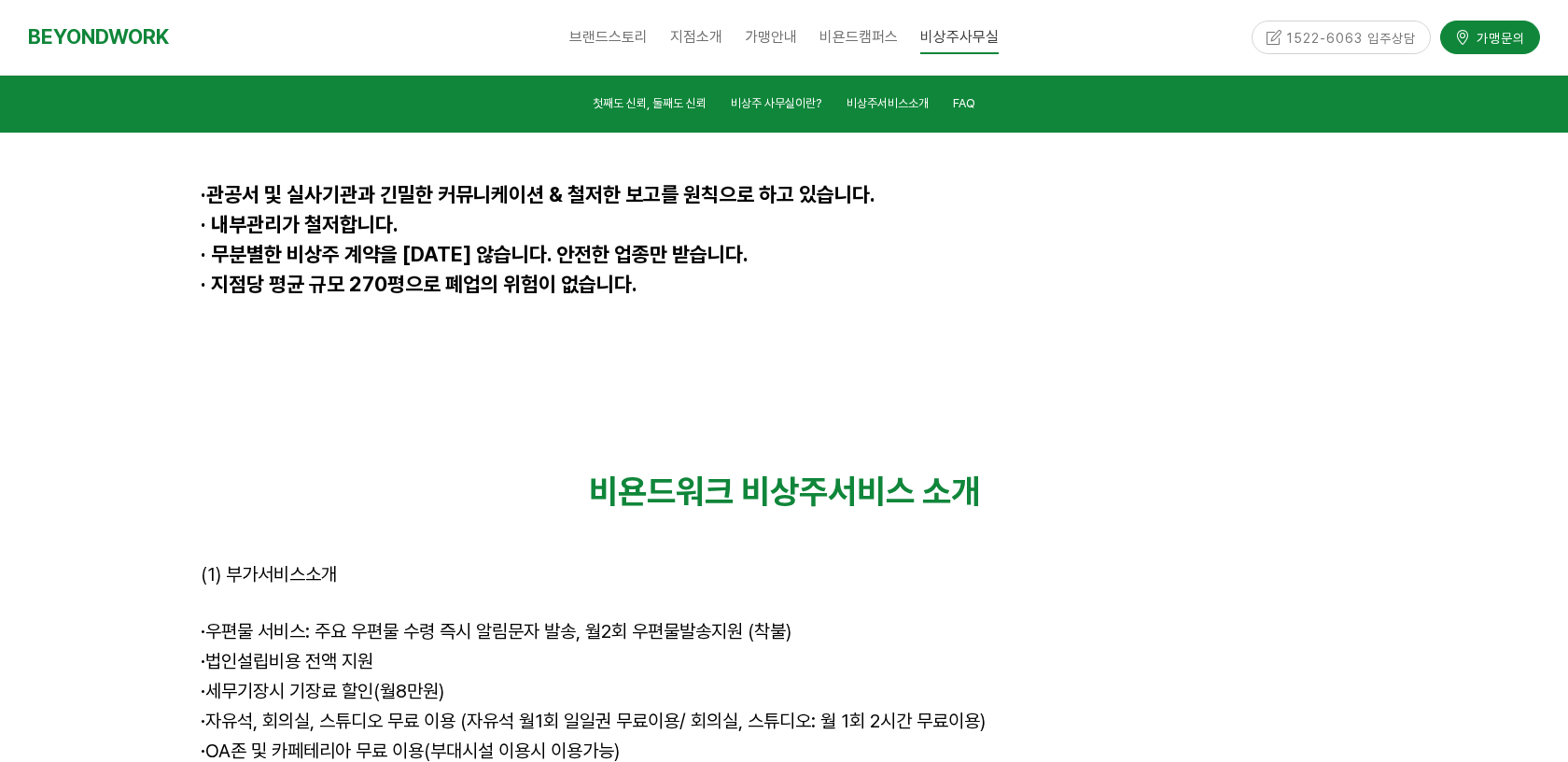
click at [732, 710] on span "· 자유석, 회의실, 스튜디오 무료 이용 (자유석 월1회 일일권 무료이용/ 회의실, 스튜디오: 월 1회 2시간 무료이용)" at bounding box center [592, 721] width 784 height 22
drag, startPoint x: 701, startPoint y: 517, endPoint x: 829, endPoint y: 515, distance: 128.0
click at [830, 710] on span "· 자유석, 회의실, 스튜디오 무료 이용 (자유석 월1회 일일권 무료이용/ 회의실, 스튜디오: 월 1회 2시간 무료이용)" at bounding box center [592, 721] width 784 height 22
drag, startPoint x: 870, startPoint y: 508, endPoint x: 942, endPoint y: 506, distance: 72.0
click at [945, 710] on span "· 자유석, 회의실, 스튜디오 무료 이용 (자유석 월1회 일일권 무료이용/ 회의실, 스튜디오: 월 1회 2시간 무료이용)" at bounding box center [592, 721] width 784 height 22
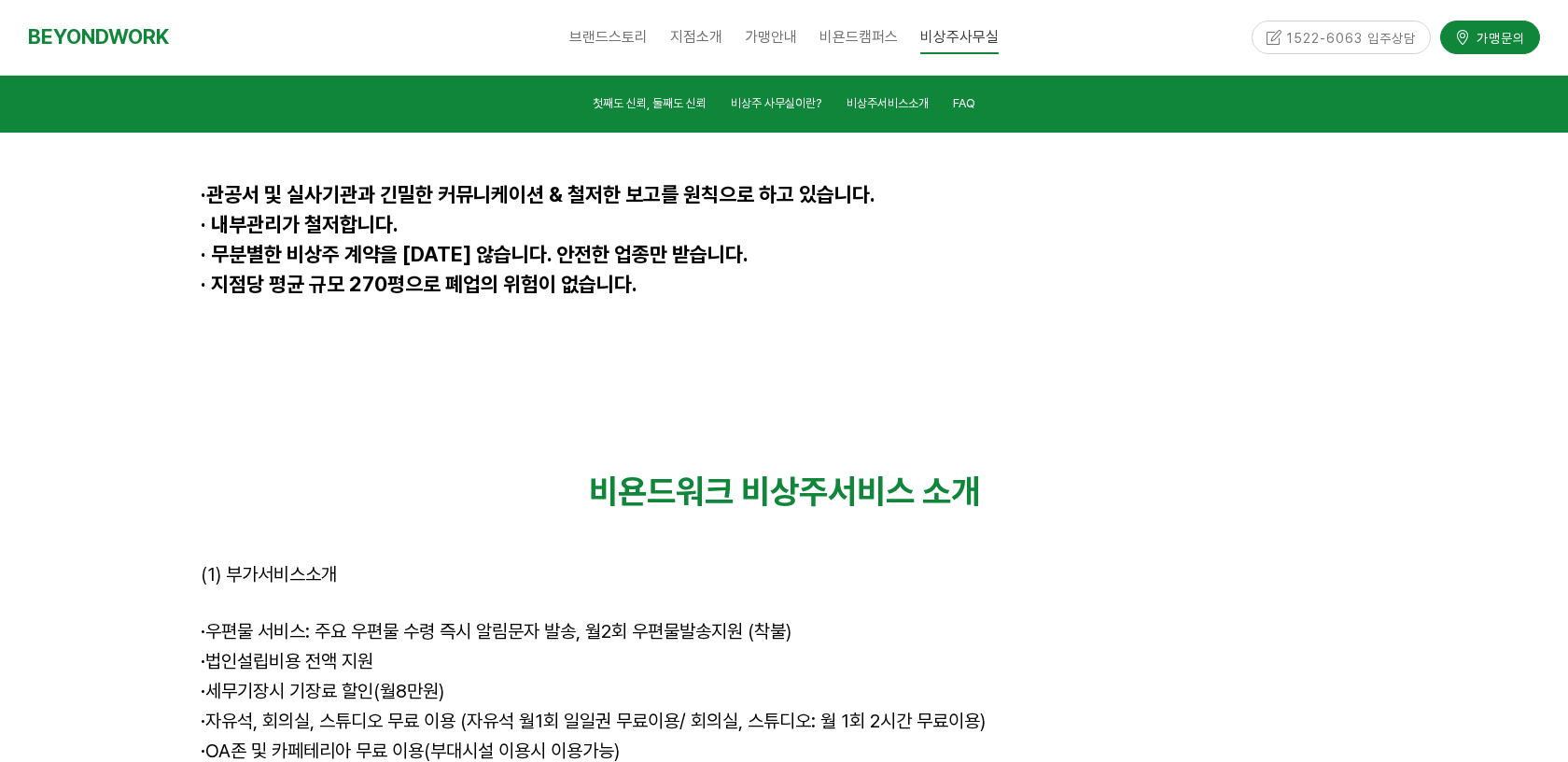
click at [1037, 708] on p "· 자유석, 회의실, 스튜디오 무료 이용 (자유석 월1회 일일권 무료이용/ 회의실, 스튜디오: 월 1회 2시간 무료이용)" at bounding box center [784, 723] width 1167 height 30
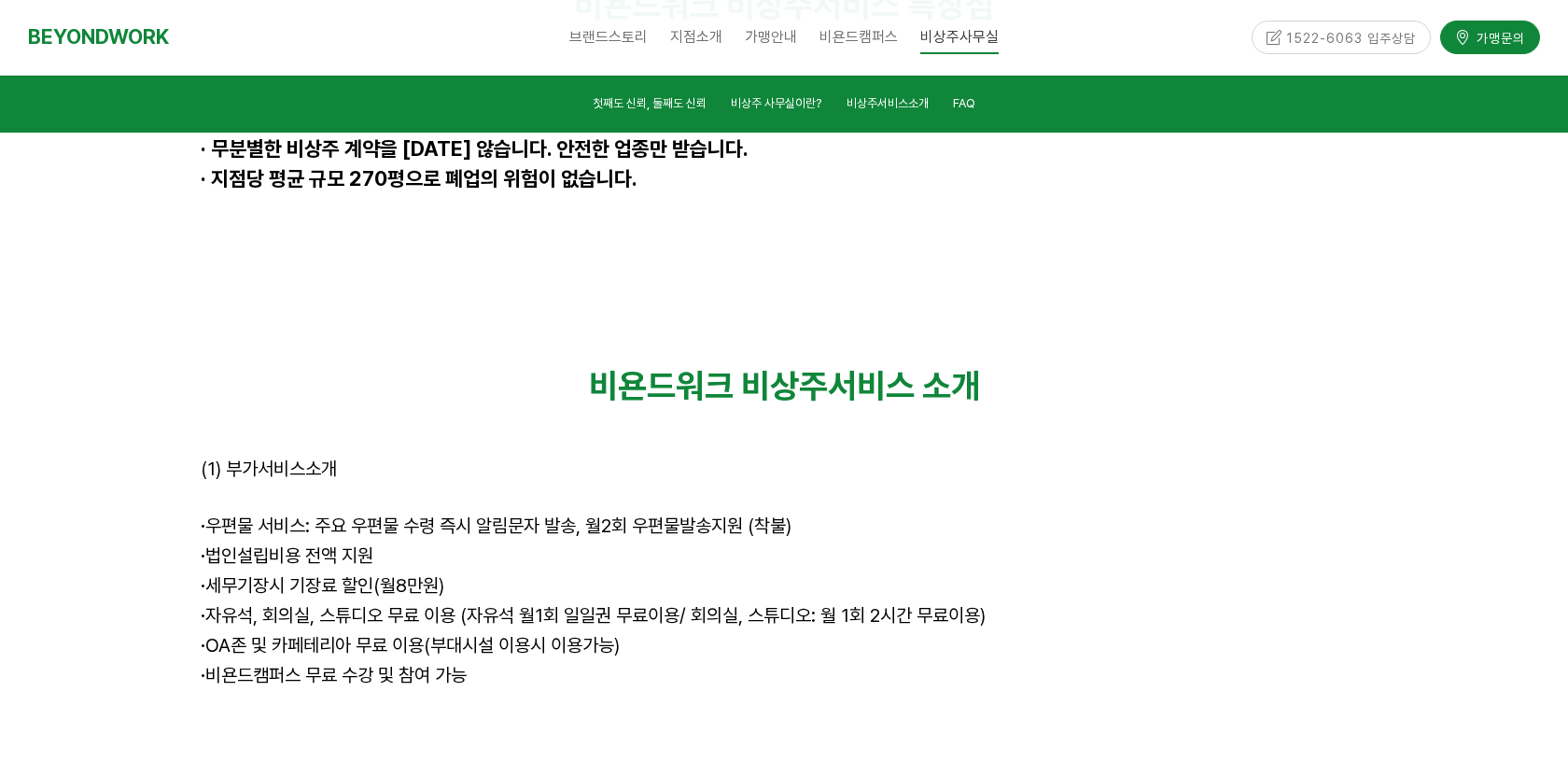
scroll to position [5186, 0]
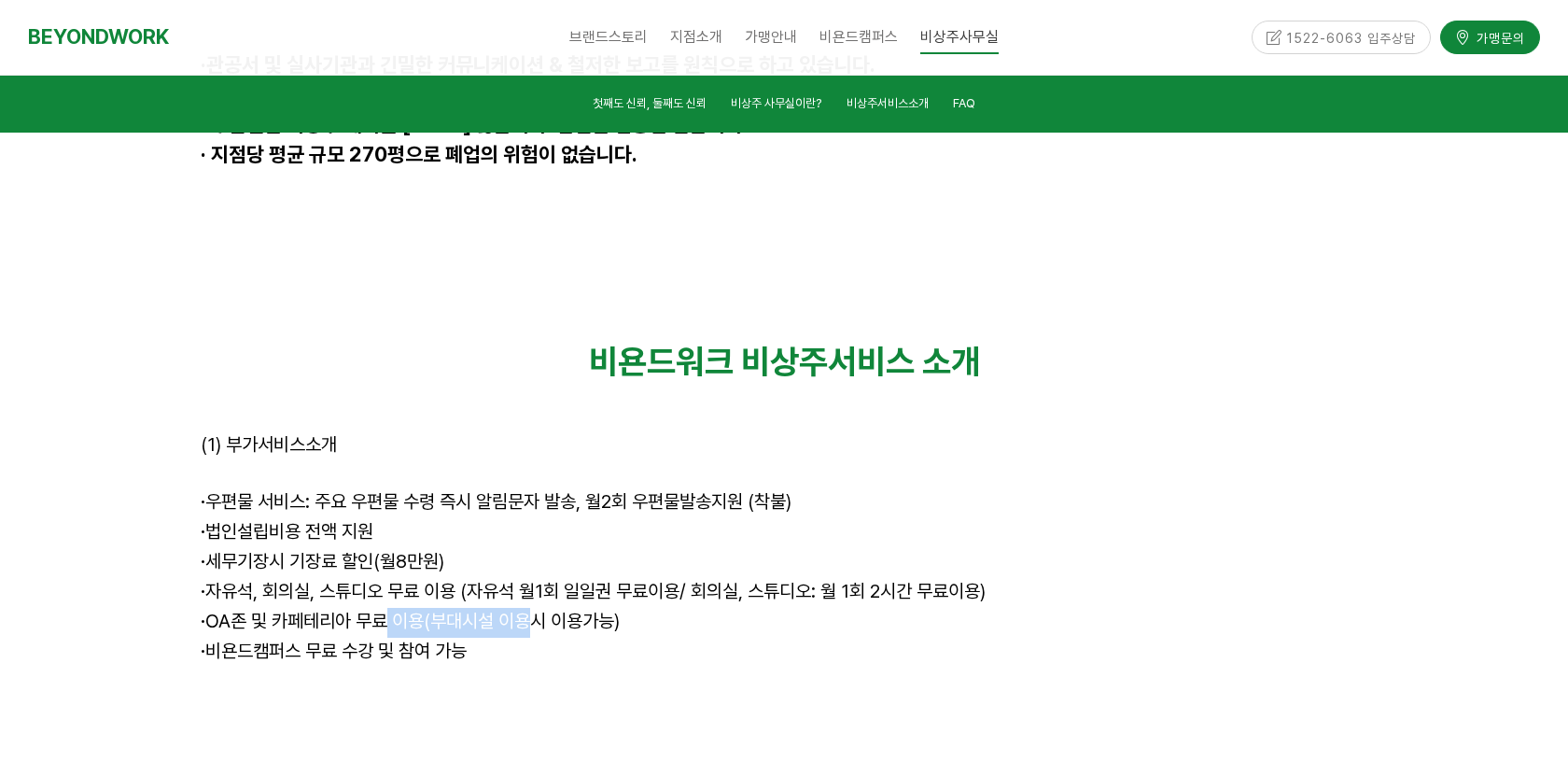
drag, startPoint x: 381, startPoint y: 407, endPoint x: 518, endPoint y: 408, distance: 137.0
click at [518, 609] on span "· OA존 및 카페테리아 무료 이용(부대시설 이용시 이용가능)" at bounding box center [410, 620] width 419 height 22
click at [312, 637] on p "· 비욘드캠퍼스 무료 수강 및 참여 가능" at bounding box center [784, 652] width 1167 height 30
drag, startPoint x: 208, startPoint y: 450, endPoint x: 395, endPoint y: 471, distance: 188.2
click at [395, 471] on div "비욘드워크 비상주서비스 소개 (1) 부가서비스소개 · 우편물 서비스: 주요 우편물 수령 즉시 알림문자 발송, 월2회 우편물발송지원 (착불) ·…" at bounding box center [784, 548] width 1167 height 415
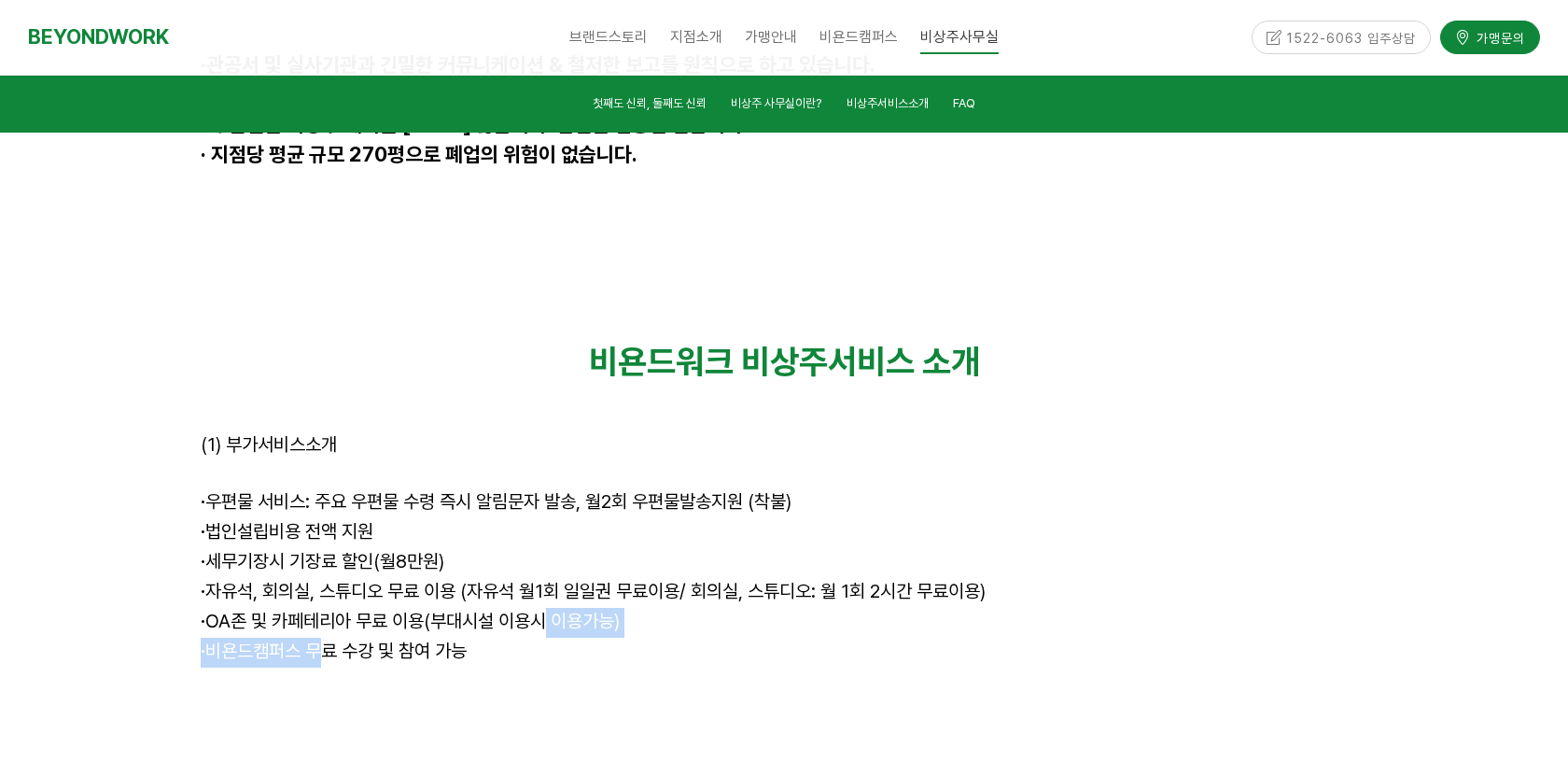
drag, startPoint x: 310, startPoint y: 441, endPoint x: 534, endPoint y: 410, distance: 226.1
click at [536, 411] on div "비욘드워크 비상주서비스 소개 (1) 부가서비스소개 · 우편물 서비스: 주요 우편물 수령 즉시 알림문자 발송, 월2회 우편물발송지원 (착불) ·…" at bounding box center [784, 548] width 1167 height 415
click at [500, 637] on p "· 비욘드캠퍼스 무료 수강 및 참여 가능" at bounding box center [784, 652] width 1167 height 30
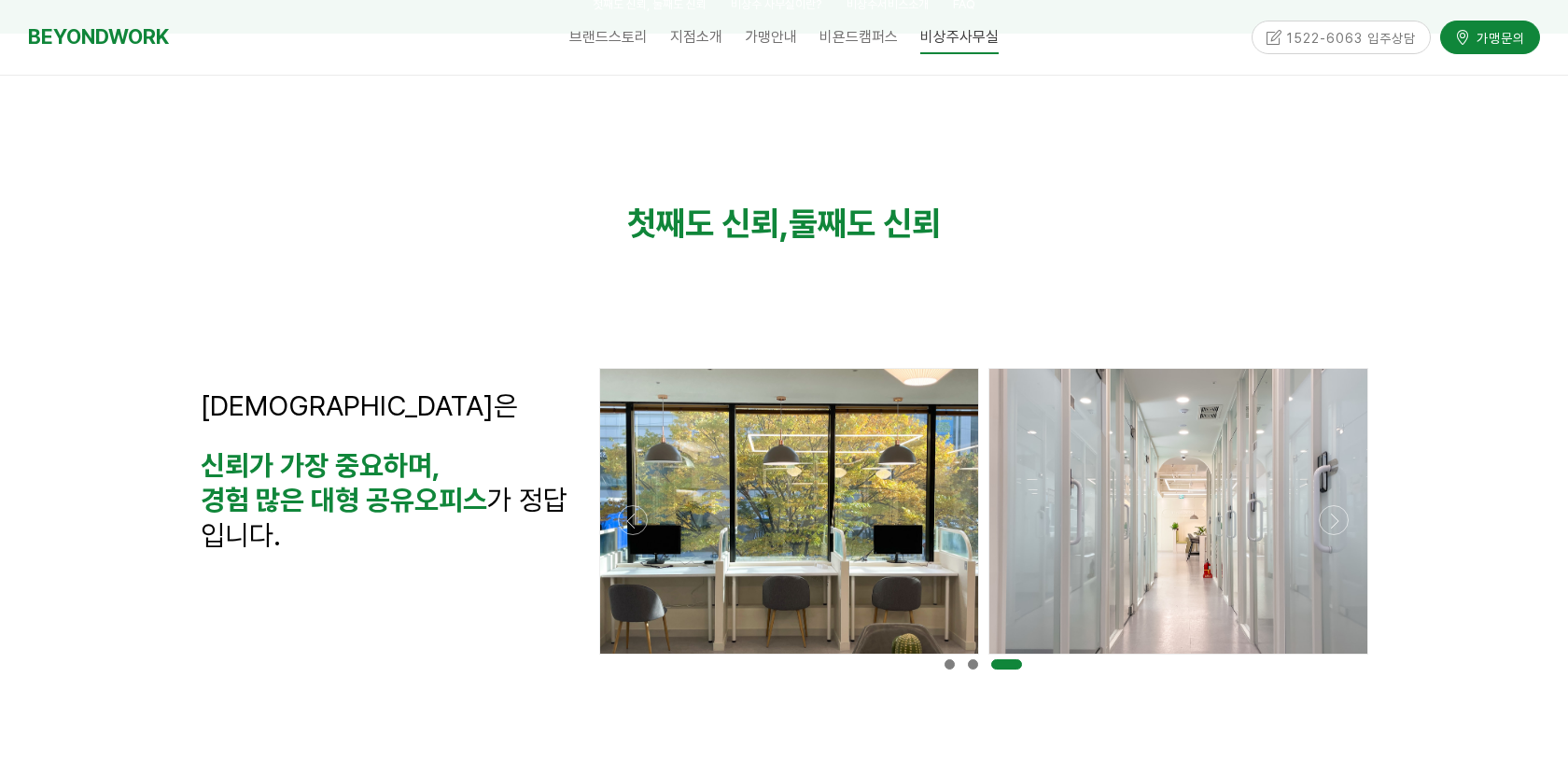
scroll to position [0, 0]
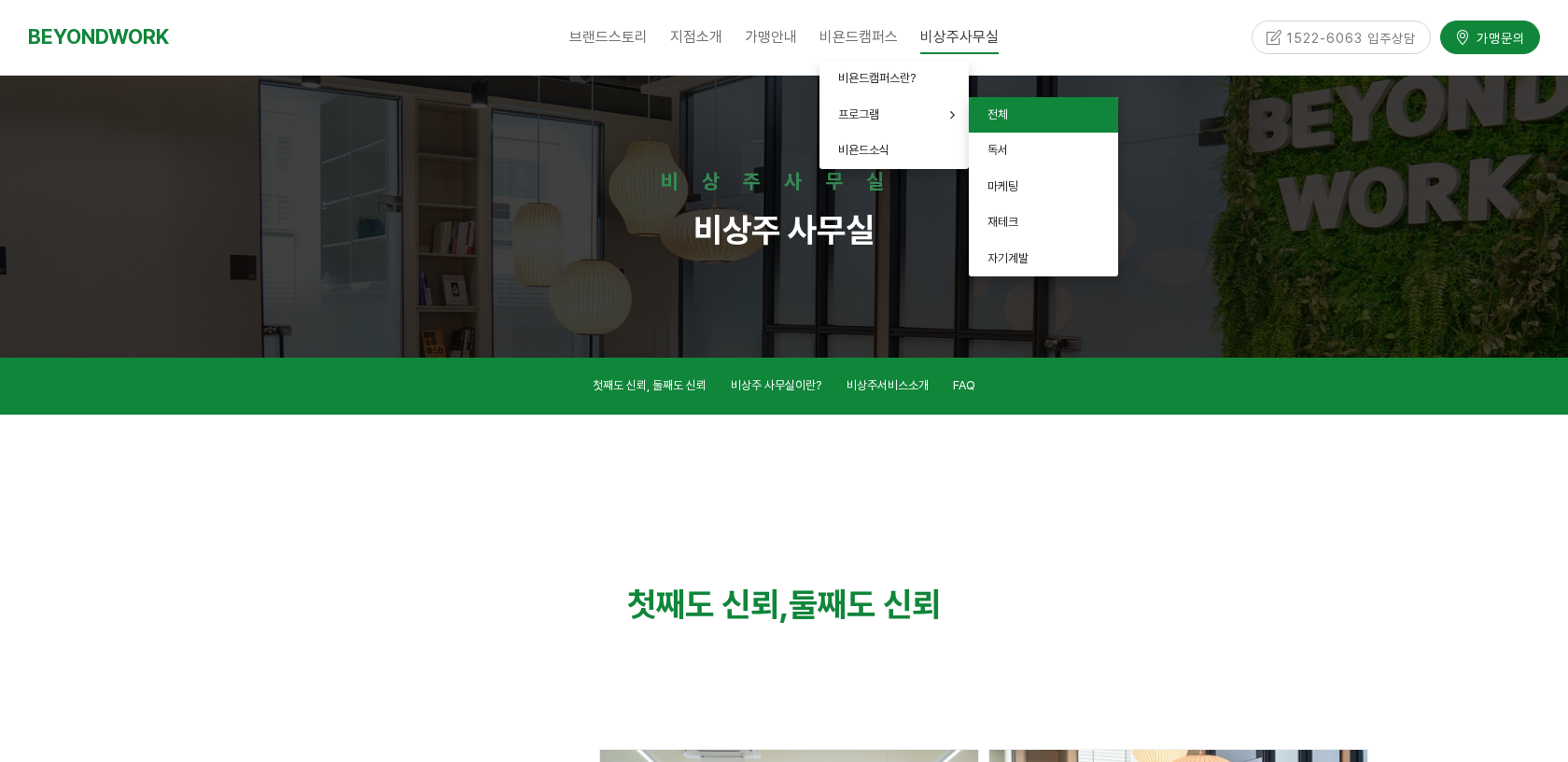
click at [1004, 112] on span "전체" at bounding box center [998, 114] width 21 height 14
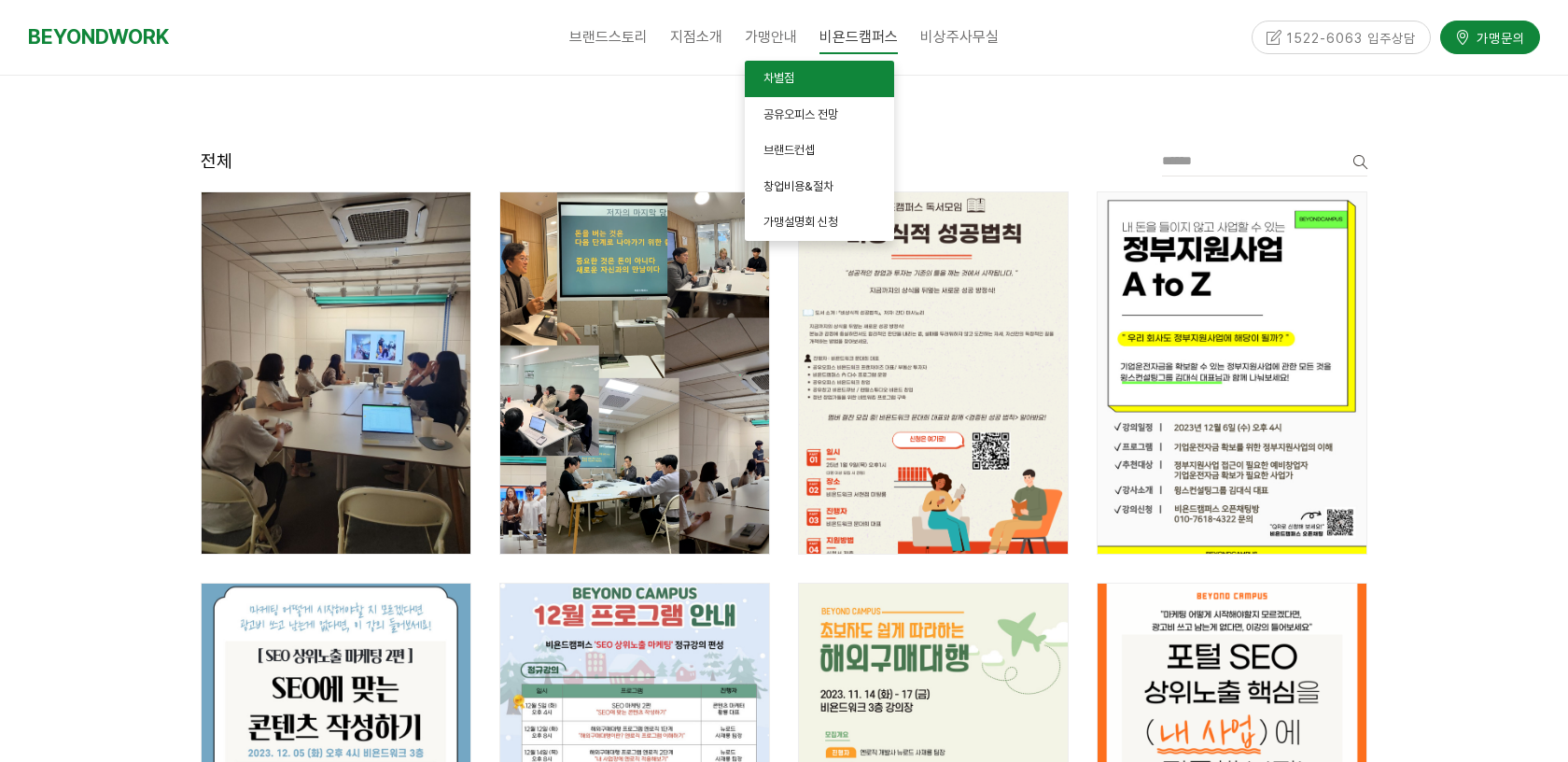
click at [772, 90] on link "차별점" at bounding box center [819, 79] width 149 height 37
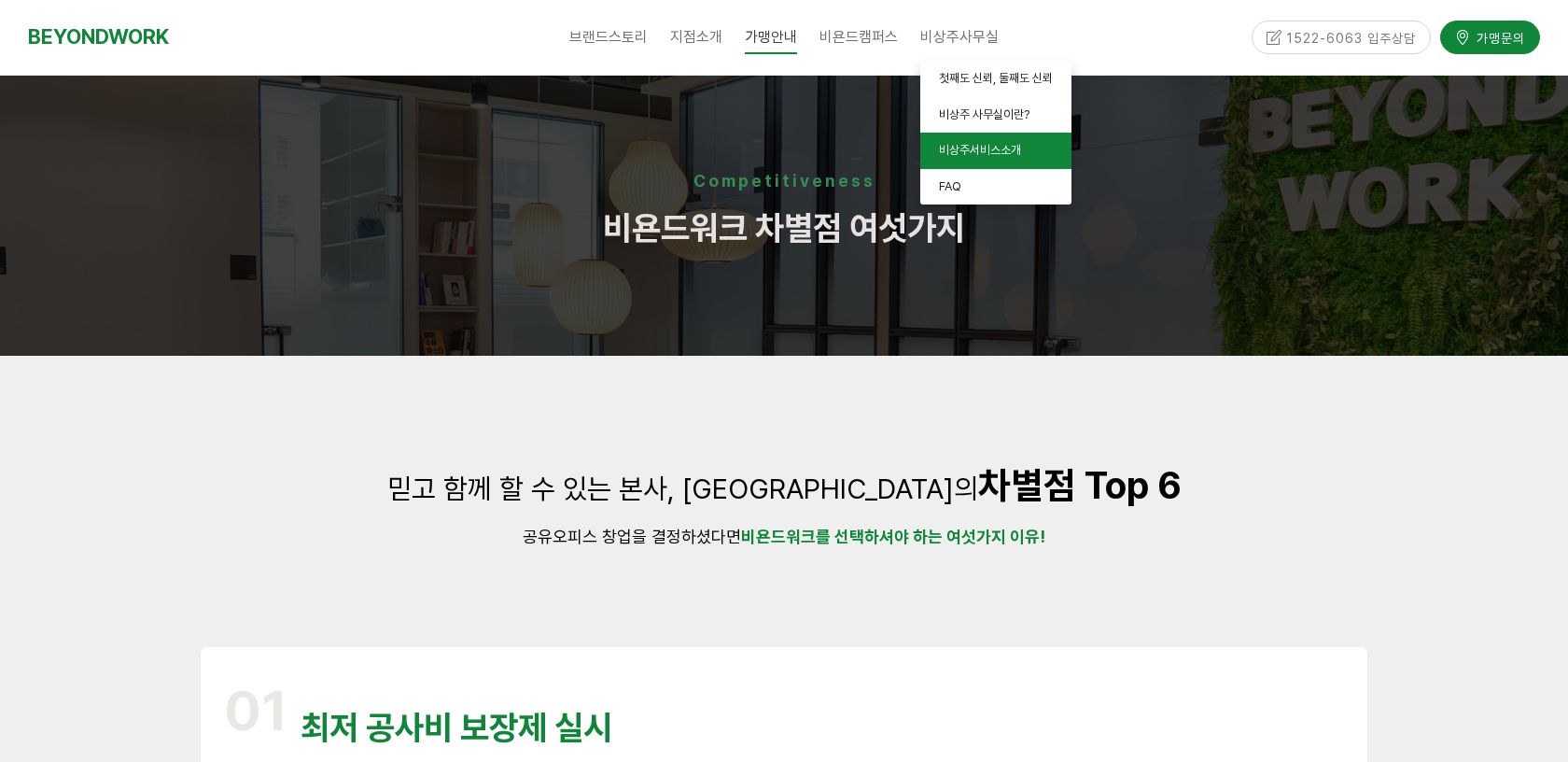
click at [962, 142] on link "비상주서비스소개" at bounding box center [995, 150] width 151 height 37
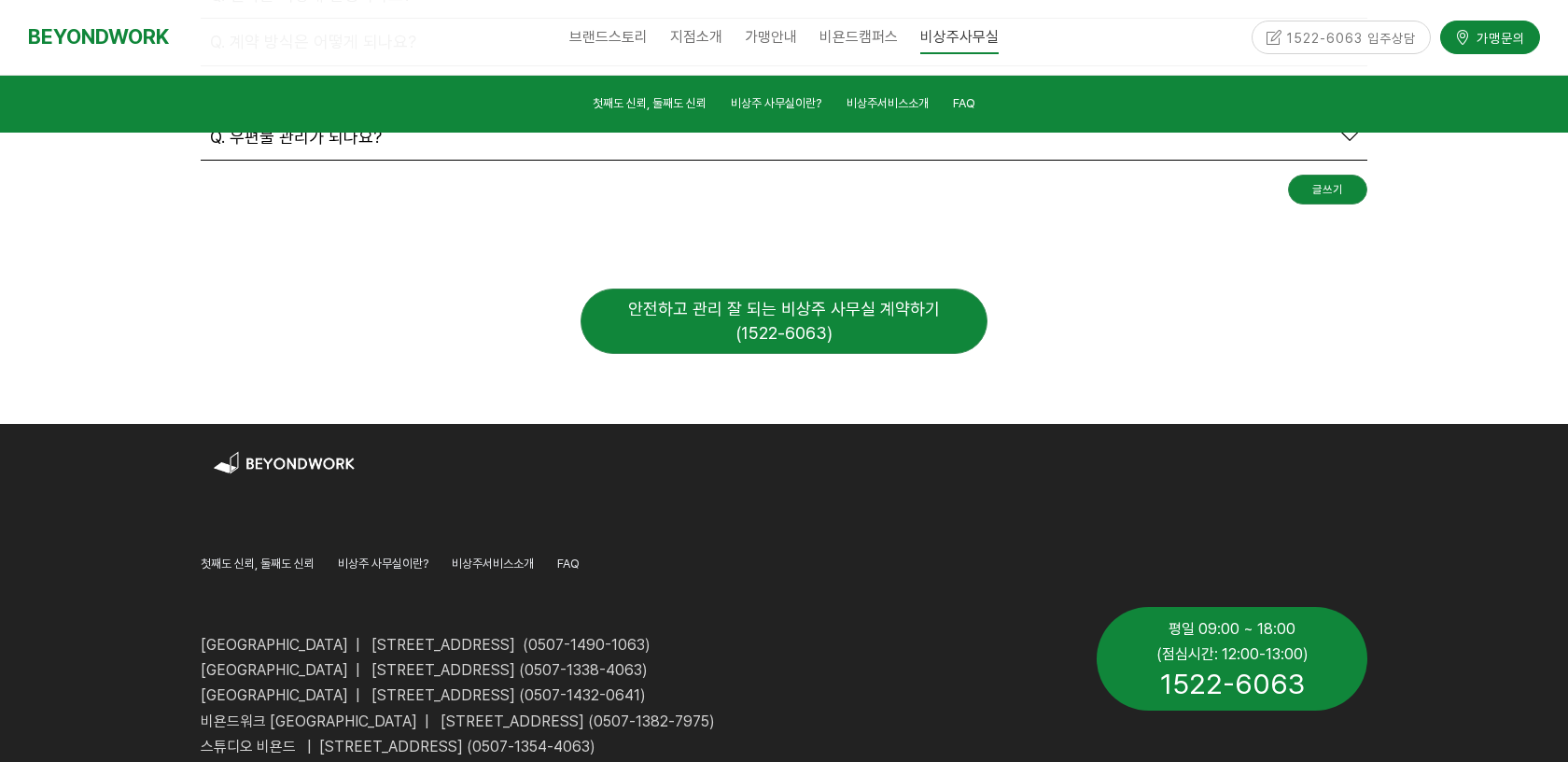
scroll to position [6949, 0]
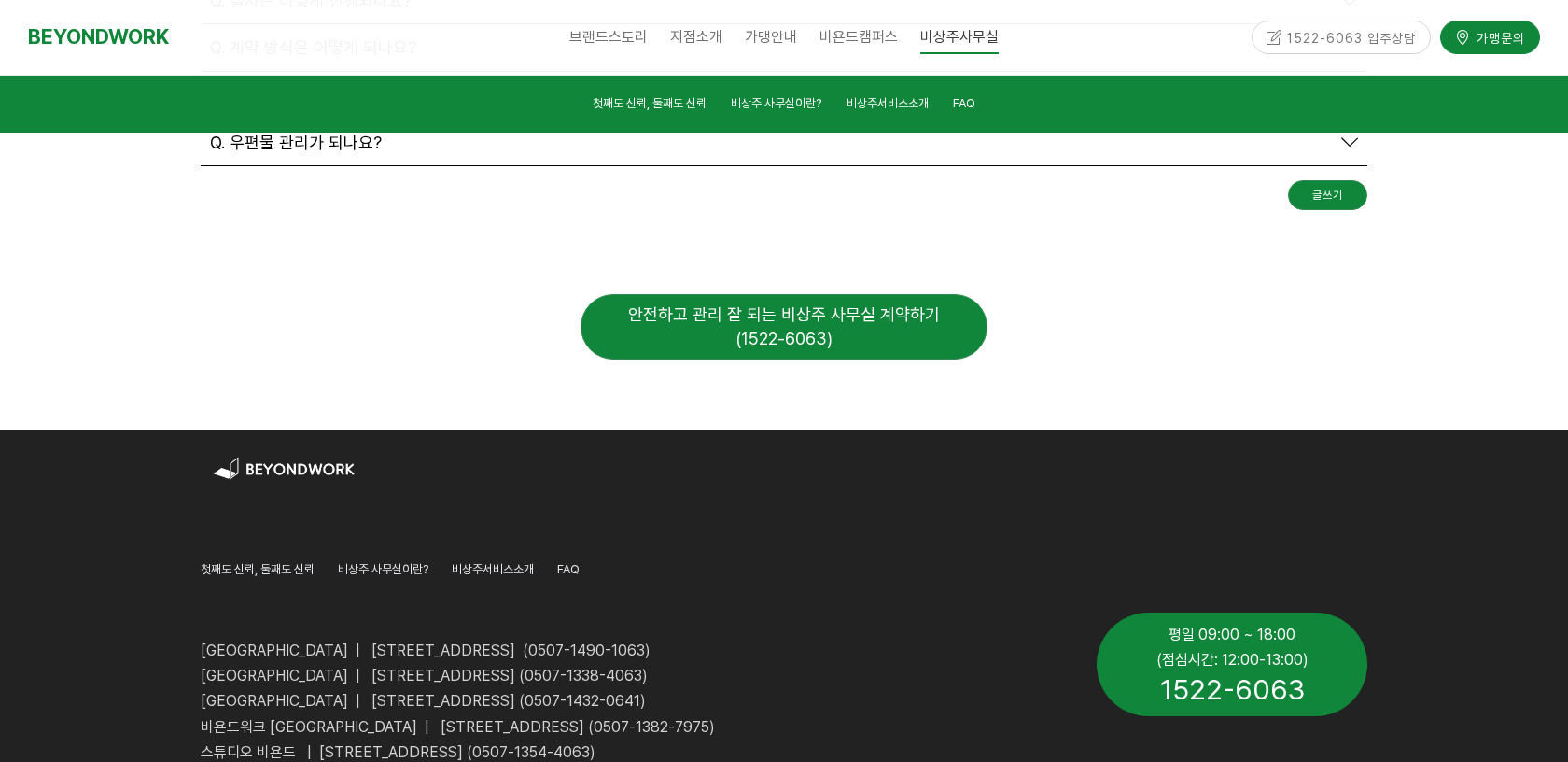
click at [534, 561] on span "비상주서비스소개" at bounding box center [493, 568] width 82 height 14
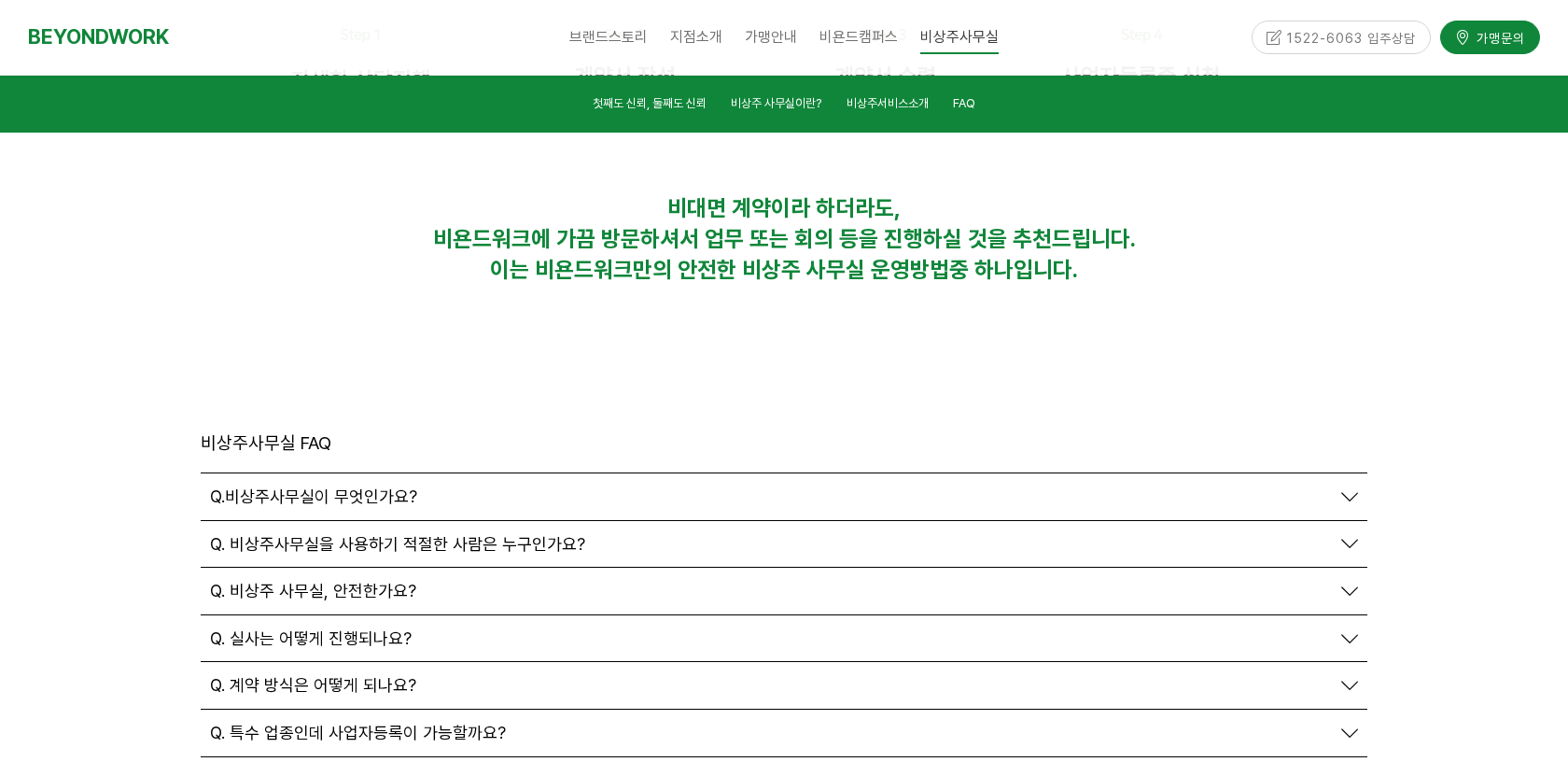
scroll to position [6303, 0]
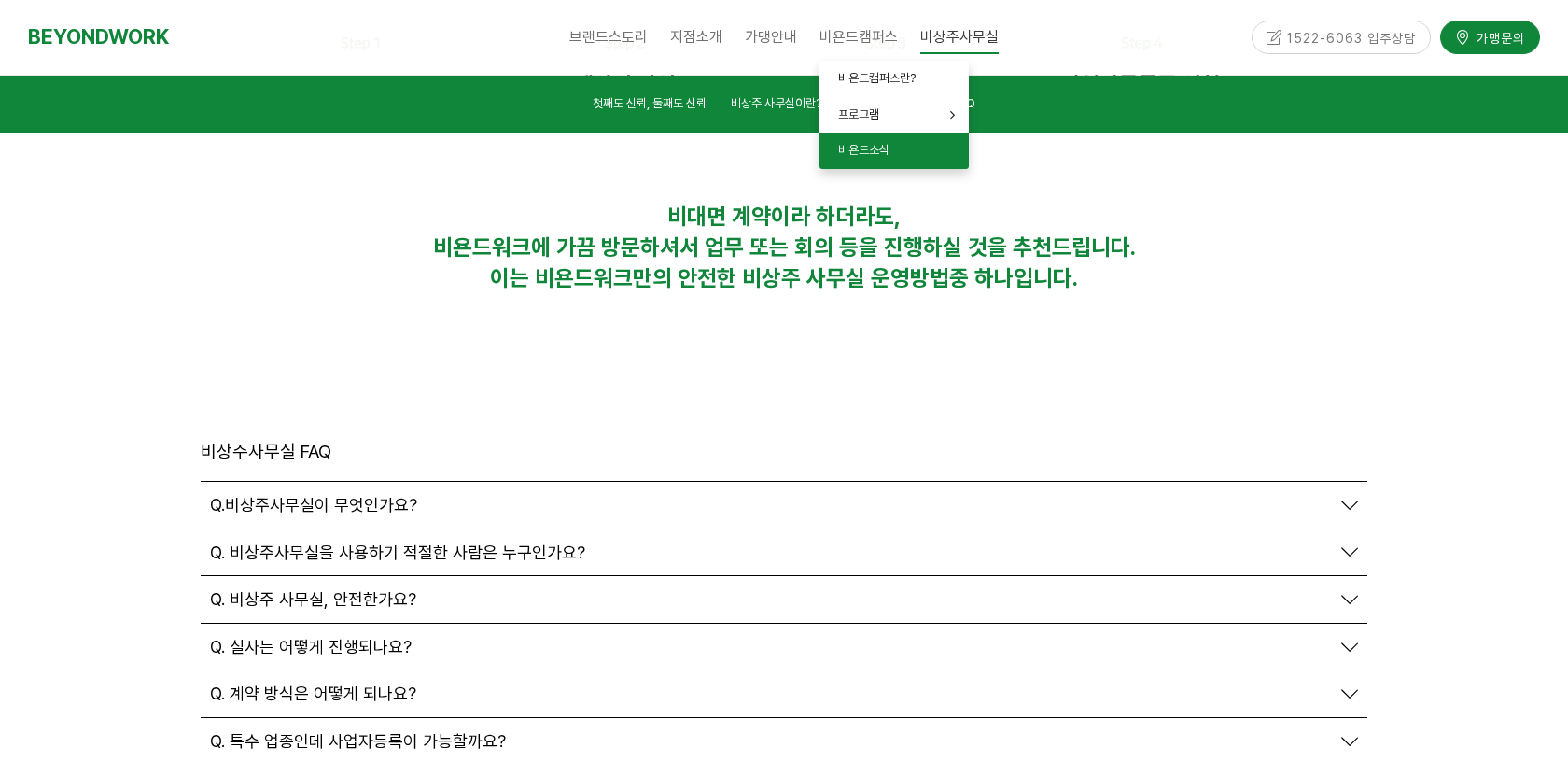
click at [873, 148] on span "비욘드소식" at bounding box center [863, 149] width 52 height 14
